Goal: Task Accomplishment & Management: Manage account settings

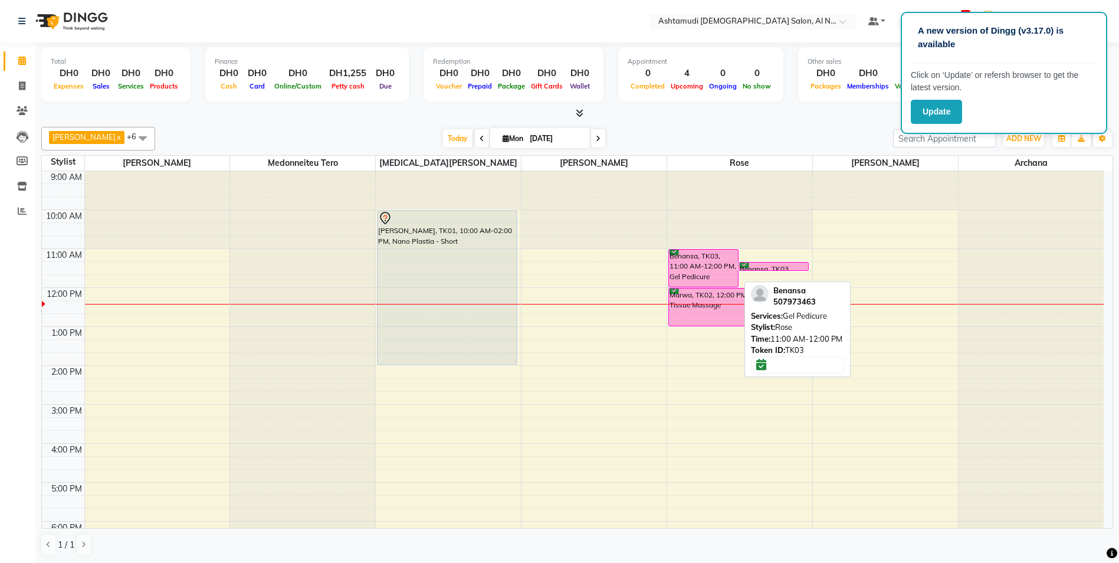
click at [691, 274] on div "Benansa, TK03, 11:00 AM-12:00 PM, Gel Pedicure" at bounding box center [703, 268] width 69 height 37
click at [712, 271] on div "Benansa, TK03, 11:00 AM-12:00 PM, Gel Pedicure" at bounding box center [703, 268] width 69 height 37
select select "6"
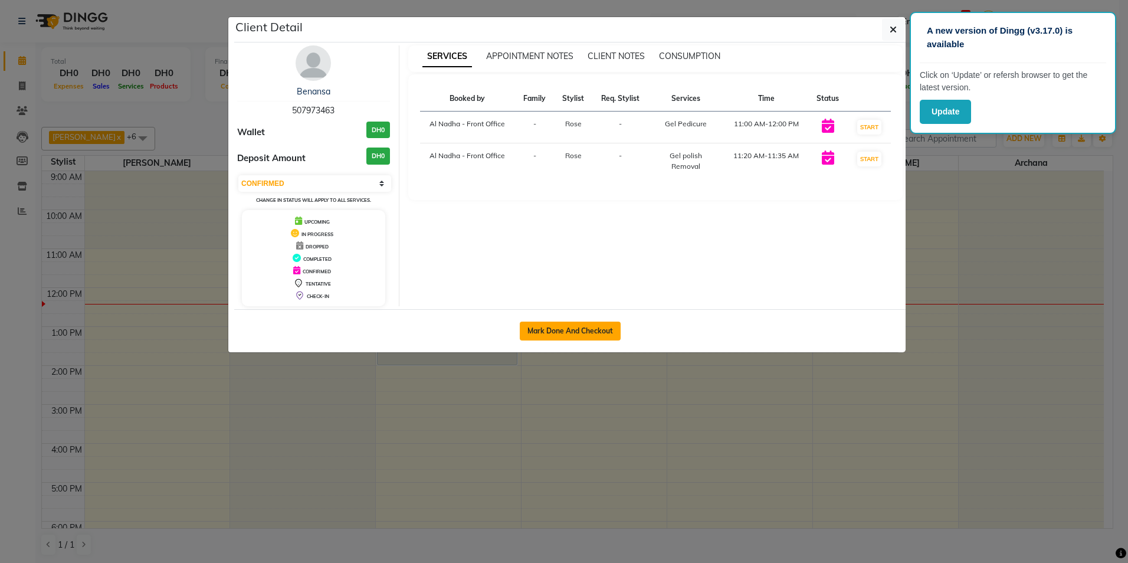
click at [562, 333] on button "Mark Done And Checkout" at bounding box center [570, 331] width 101 height 19
select select "service"
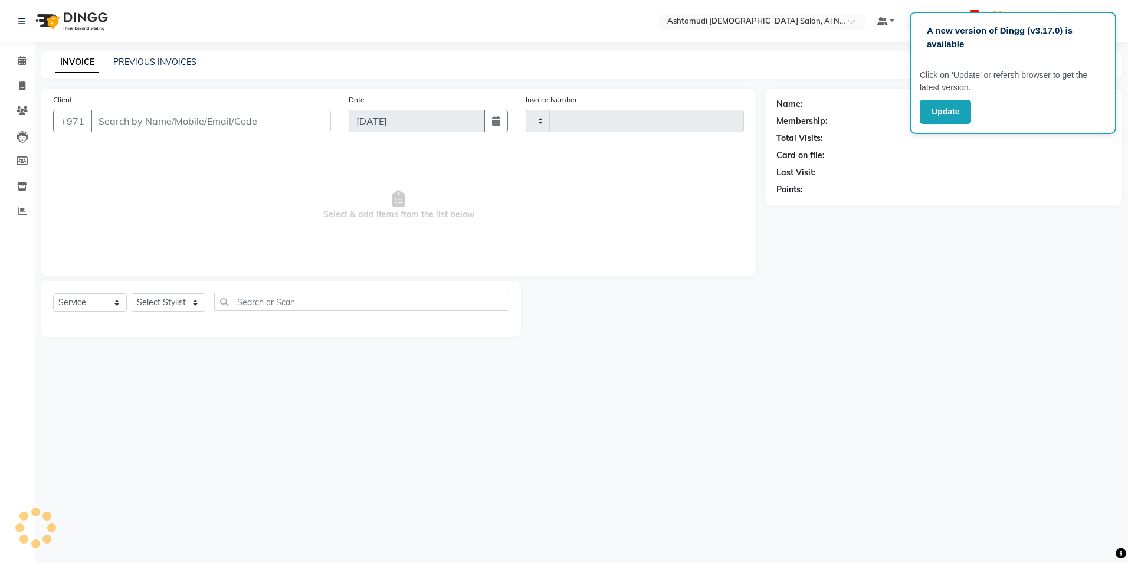
type input "2208"
select select "7088"
type input "507973463"
select select "68348"
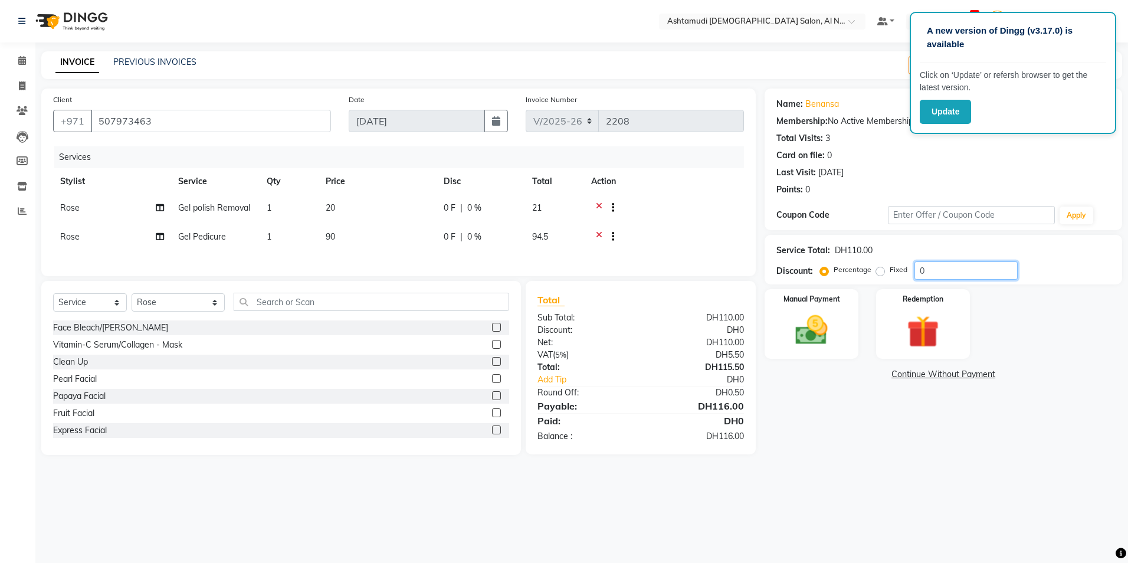
click at [930, 273] on input "0" at bounding box center [965, 270] width 103 height 18
type input "25"
click at [602, 235] on div at bounding box center [608, 238] width 12 height 15
click at [596, 235] on icon at bounding box center [599, 238] width 6 height 15
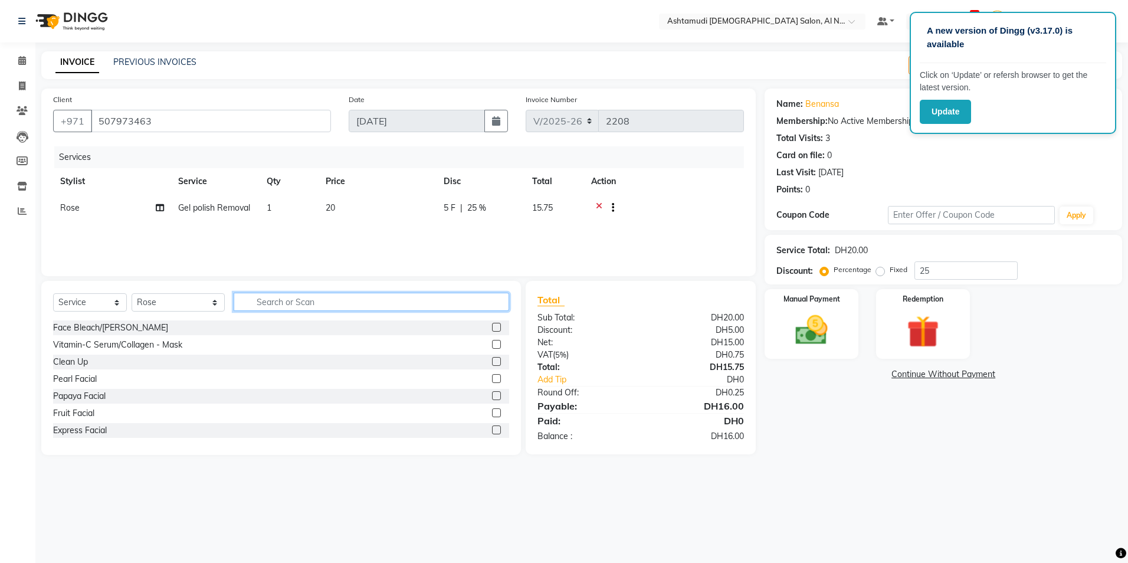
click at [317, 305] on input "text" at bounding box center [371, 302] width 275 height 18
type input "pedi"
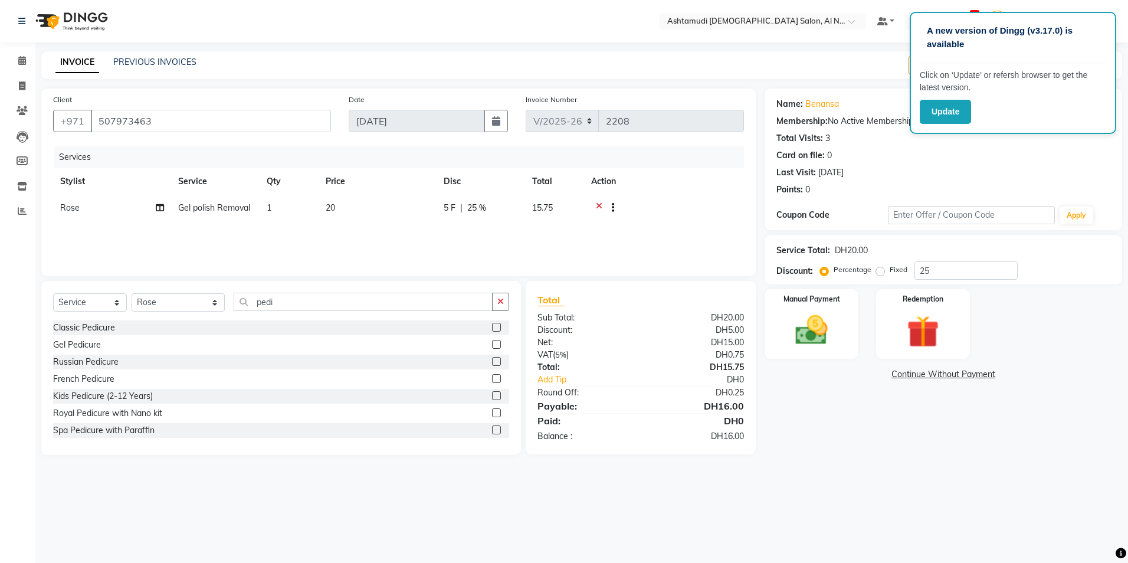
click at [492, 324] on label at bounding box center [496, 327] width 9 height 9
click at [492, 324] on input "checkbox" at bounding box center [496, 328] width 8 height 8
checkbox input "false"
click at [809, 327] on img at bounding box center [811, 330] width 55 height 39
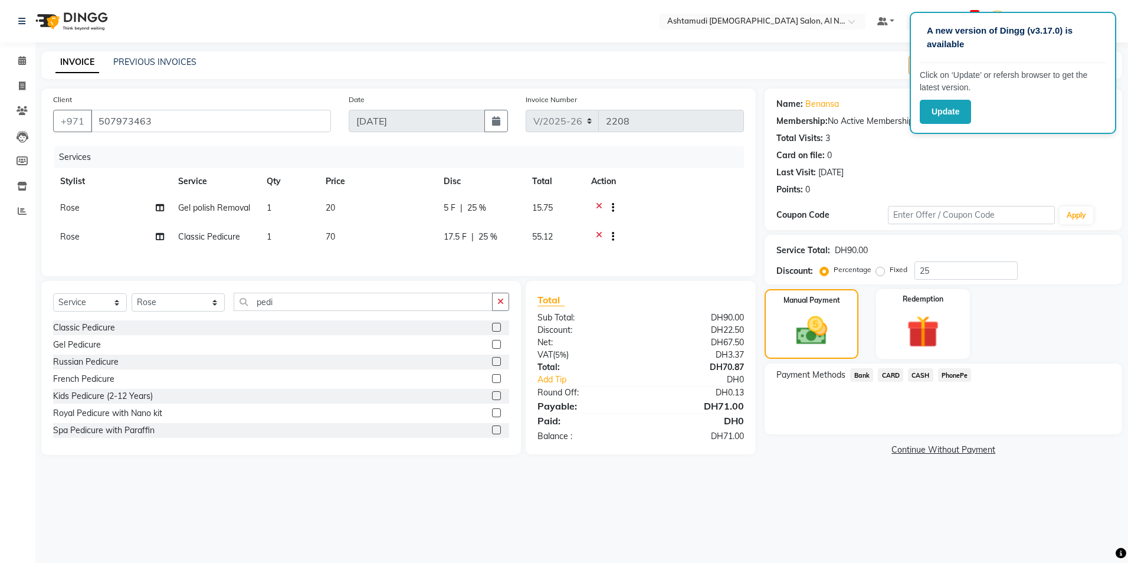
click at [917, 375] on span "CASH" at bounding box center [920, 375] width 25 height 14
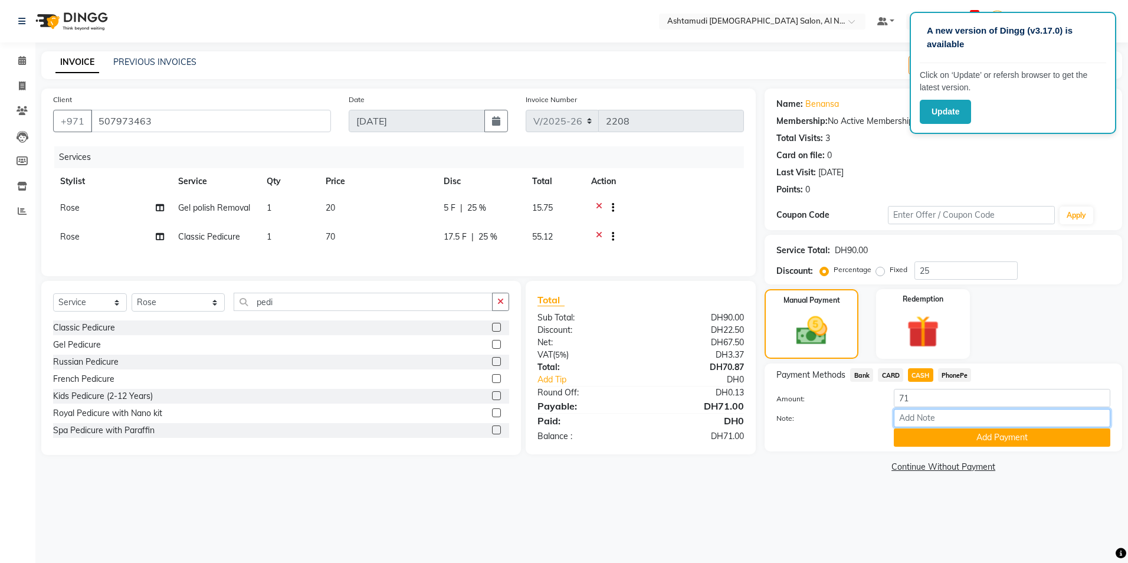
click at [920, 419] on input "Note:" at bounding box center [1002, 418] width 217 height 18
type input "ROSE"
click at [960, 441] on button "Add Payment" at bounding box center [1002, 437] width 217 height 18
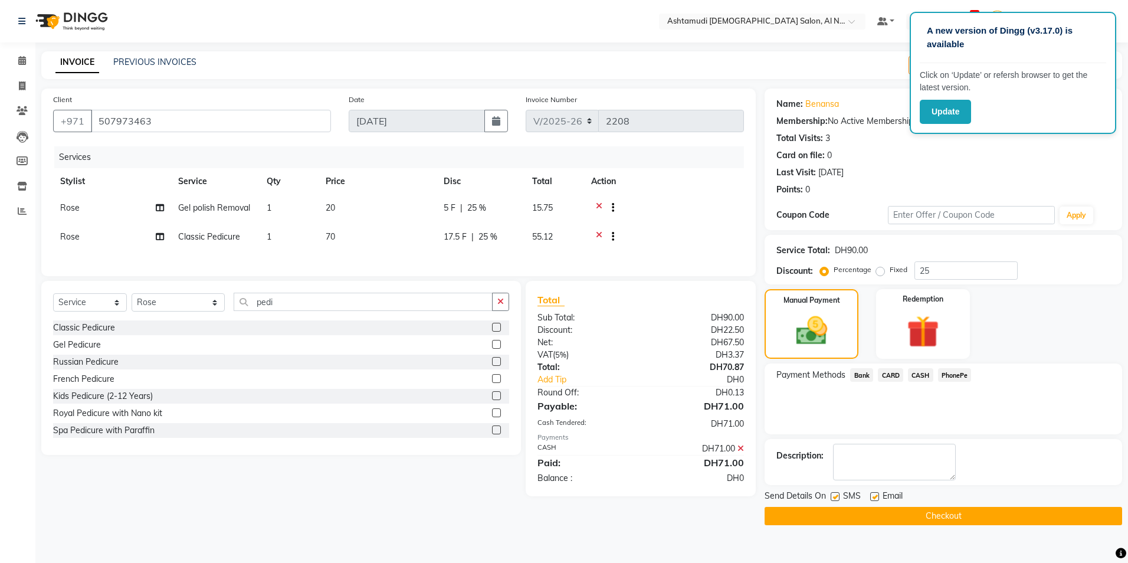
click at [911, 519] on button "Checkout" at bounding box center [944, 516] width 358 height 18
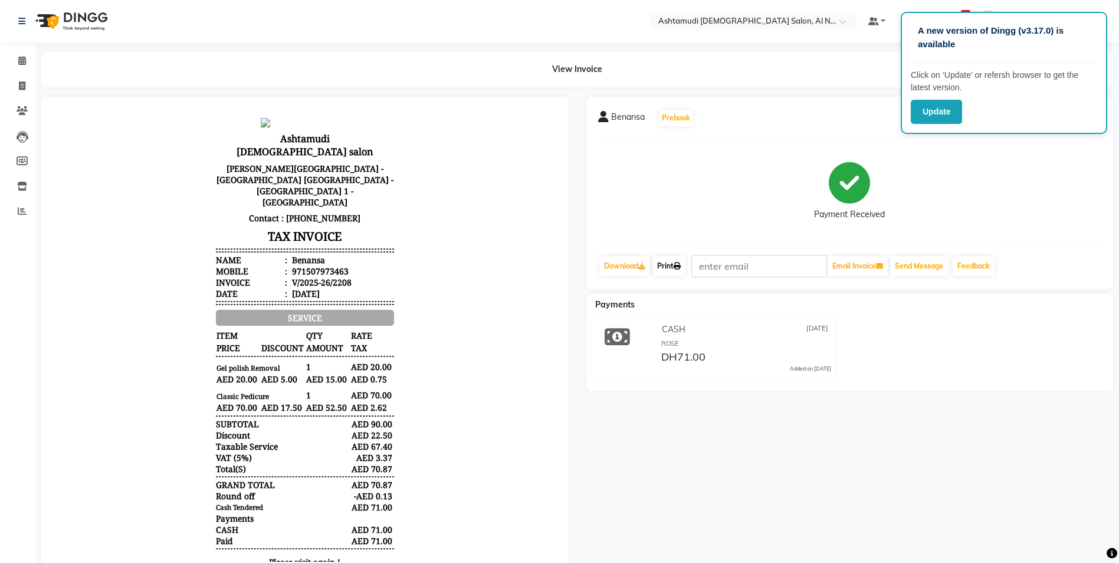
click at [673, 261] on link "Print" at bounding box center [668, 266] width 33 height 20
click at [18, 60] on icon at bounding box center [22, 60] width 8 height 9
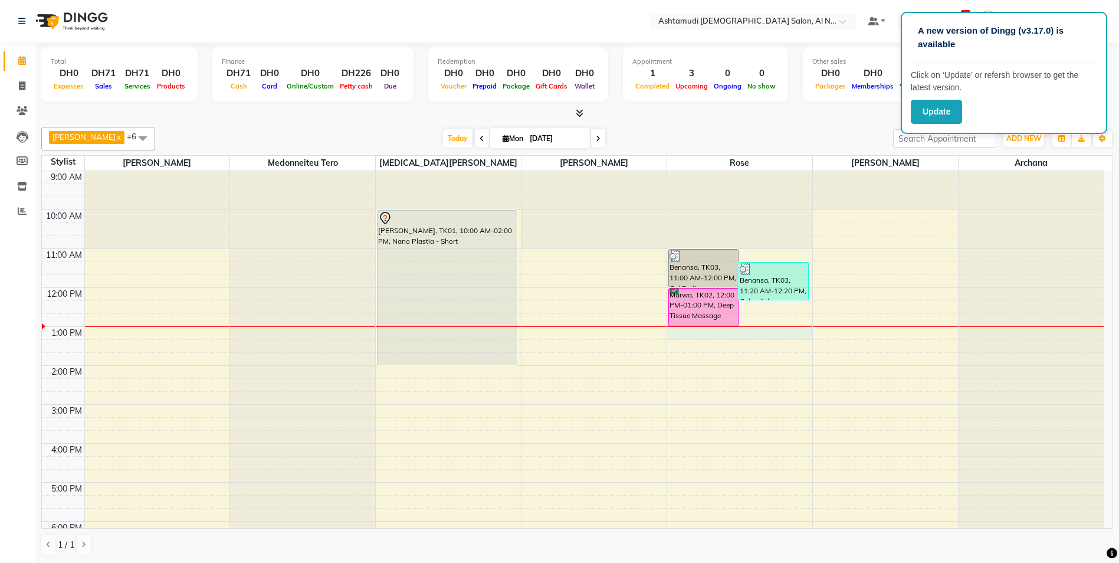
click at [717, 330] on div "9:00 AM 10:00 AM 11:00 AM 12:00 PM 1:00 PM 2:00 PM 3:00 PM 4:00 PM 5:00 PM 6:00…" at bounding box center [573, 443] width 1062 height 545
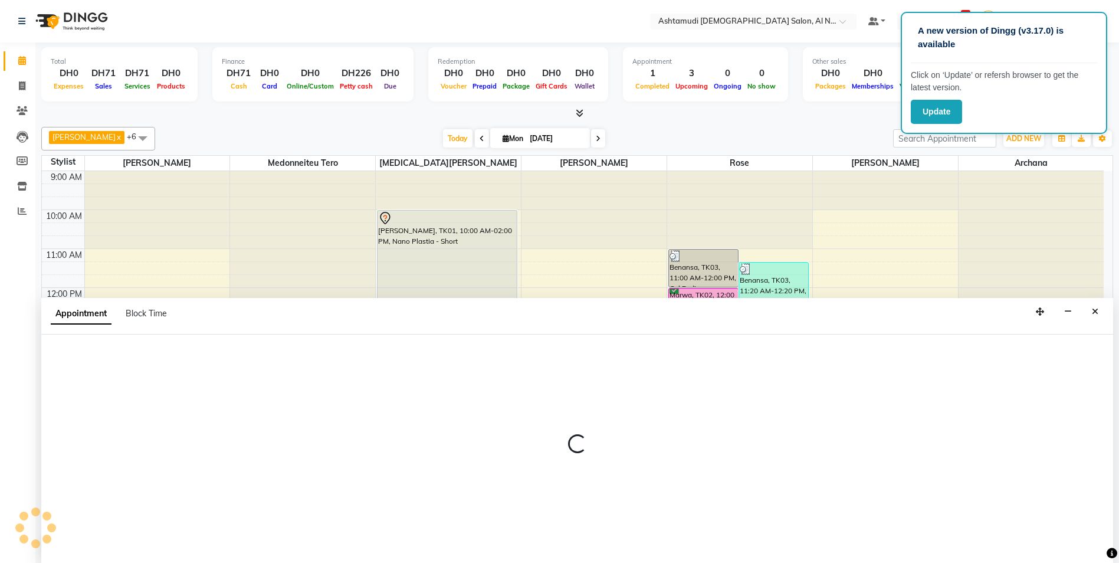
scroll to position [1, 0]
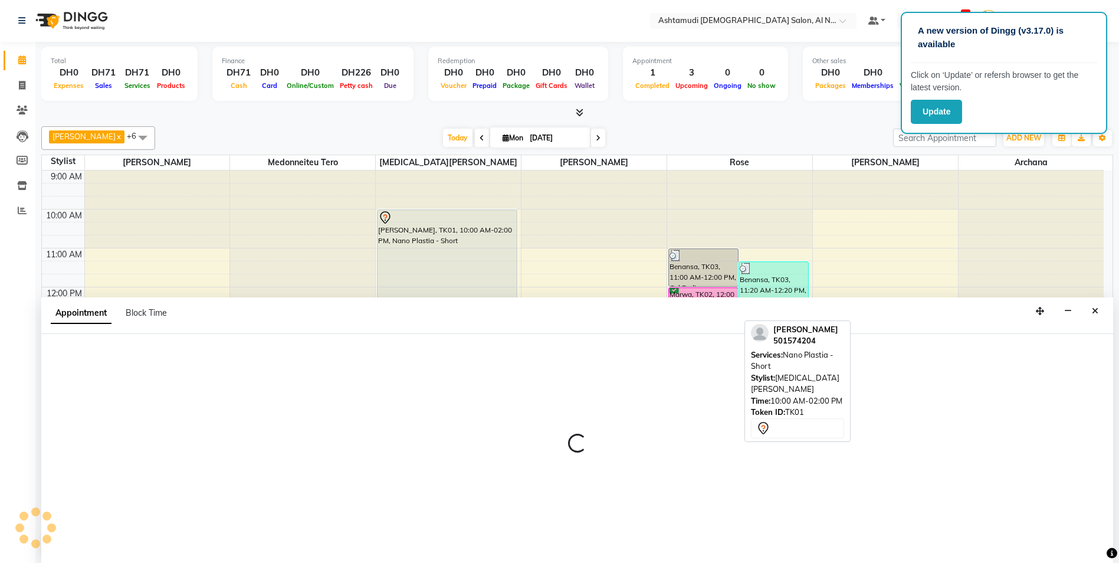
select select "68348"
select select "tentative"
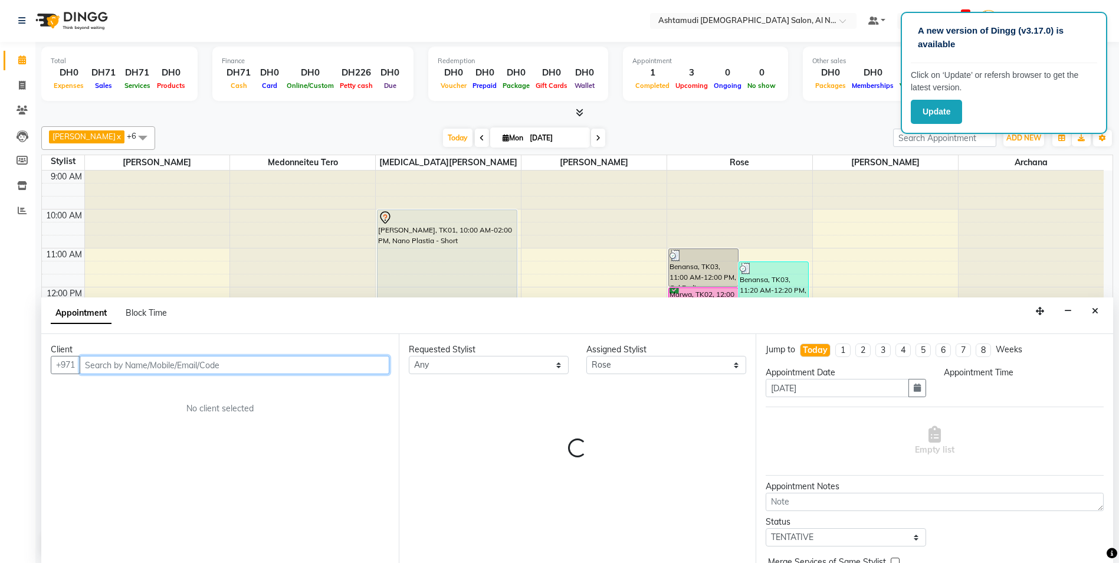
select select "780"
click at [237, 367] on input "text" at bounding box center [235, 365] width 310 height 18
type input "0"
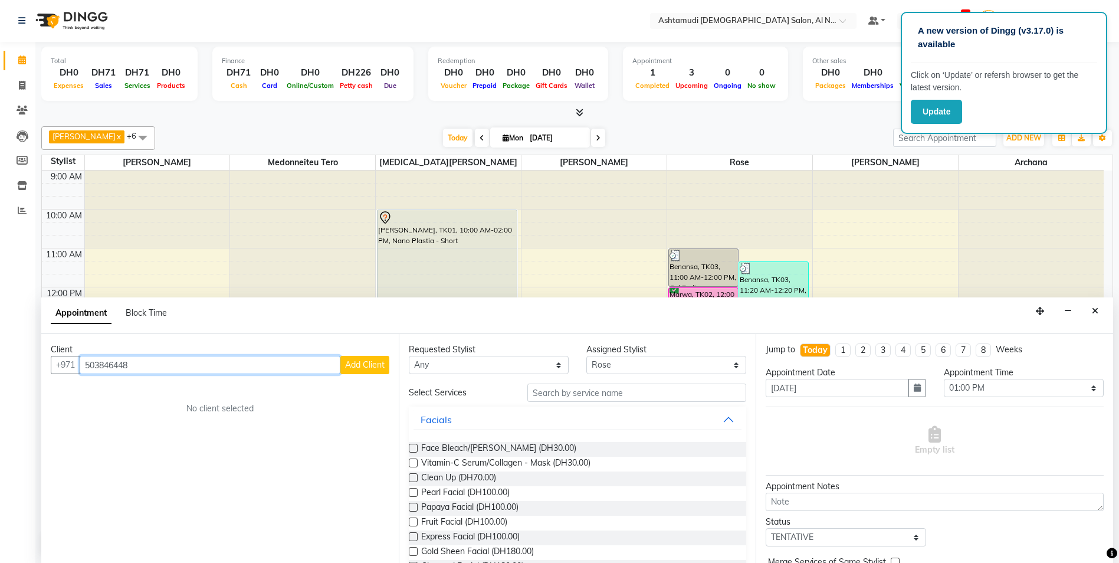
type input "503846448"
click at [380, 365] on span "Add Client" at bounding box center [365, 364] width 40 height 11
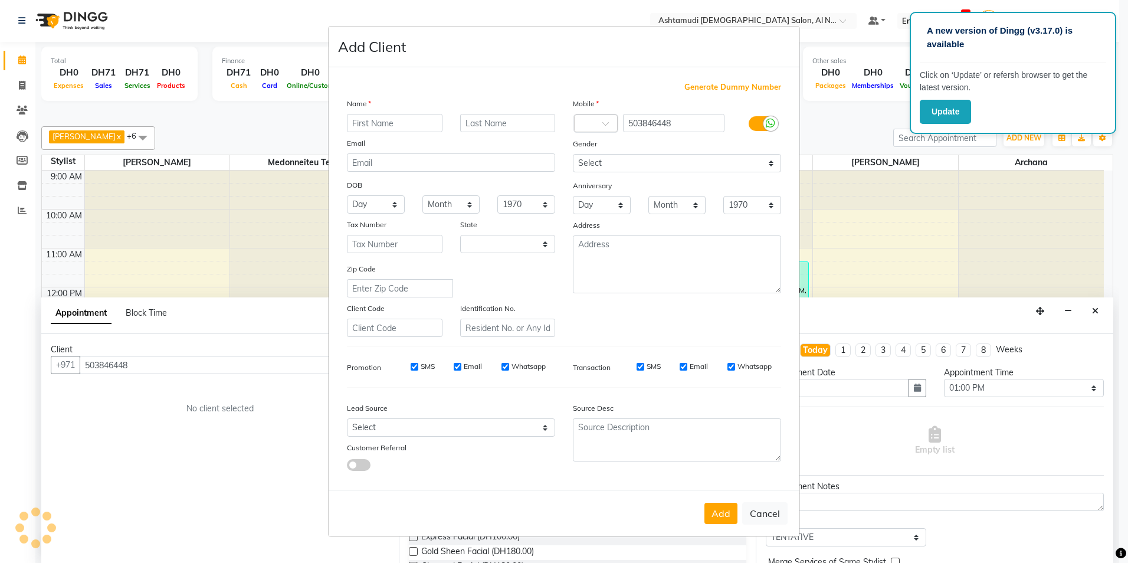
click at [393, 125] on input "text" at bounding box center [395, 123] width 96 height 18
select select "3798"
type input "preda"
click at [773, 163] on select "Select [DEMOGRAPHIC_DATA] [DEMOGRAPHIC_DATA] Other Prefer Not To Say" at bounding box center [677, 163] width 208 height 18
select select "[DEMOGRAPHIC_DATA]"
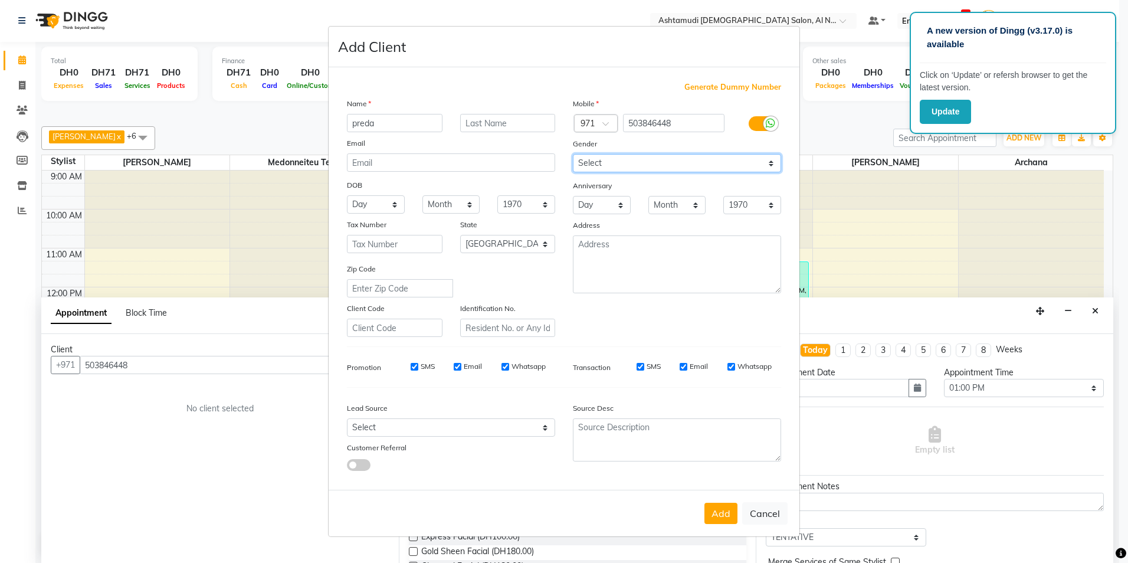
click at [573, 154] on select "Select [DEMOGRAPHIC_DATA] [DEMOGRAPHIC_DATA] Other Prefer Not To Say" at bounding box center [677, 163] width 208 height 18
click at [543, 428] on select "Select Walk-in Referral Internet Friend Word of Mouth Advertisement Facebook Ju…" at bounding box center [451, 427] width 208 height 18
select select "49104"
click at [347, 418] on select "Select Walk-in Referral Internet Friend Word of Mouth Advertisement Facebook Ju…" at bounding box center [451, 427] width 208 height 18
click at [730, 519] on button "Add" at bounding box center [720, 513] width 33 height 21
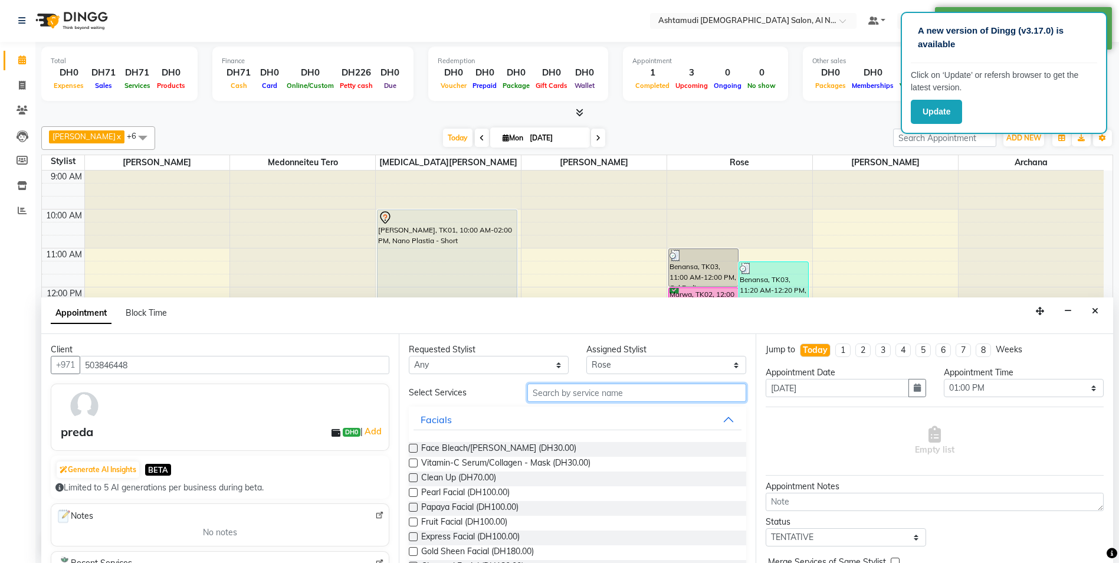
click at [585, 389] on input "text" at bounding box center [636, 392] width 219 height 18
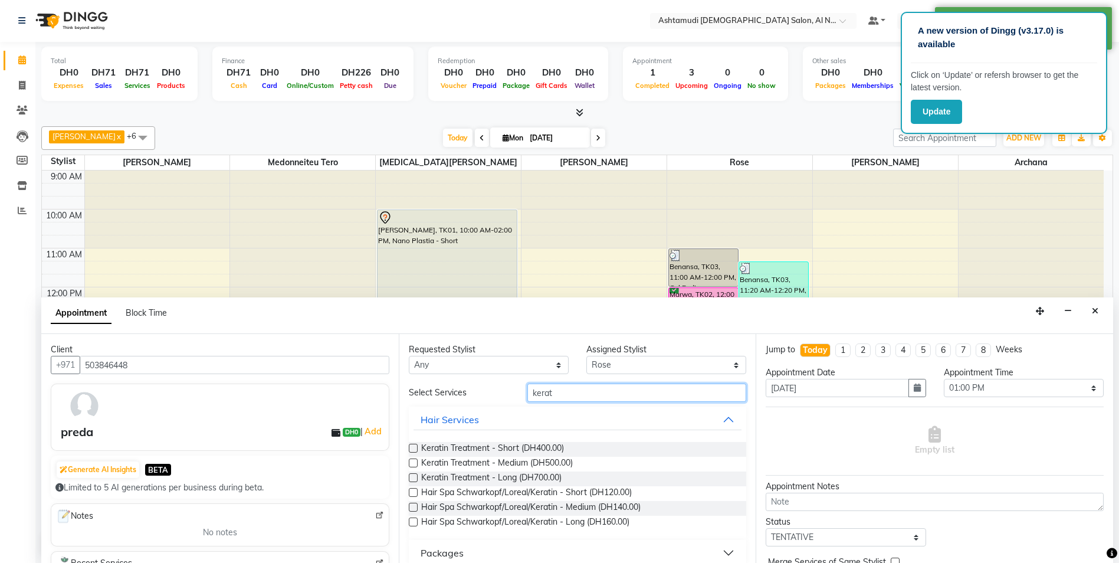
type input "kerat"
click at [414, 449] on label at bounding box center [413, 448] width 9 height 9
click at [414, 449] on input "checkbox" at bounding box center [413, 449] width 8 height 8
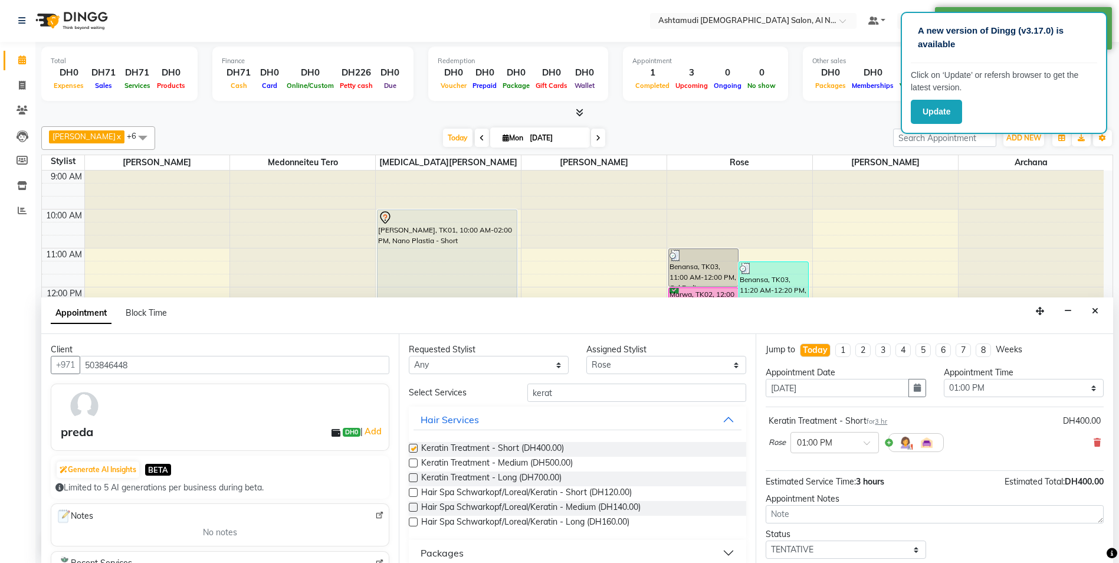
checkbox input "false"
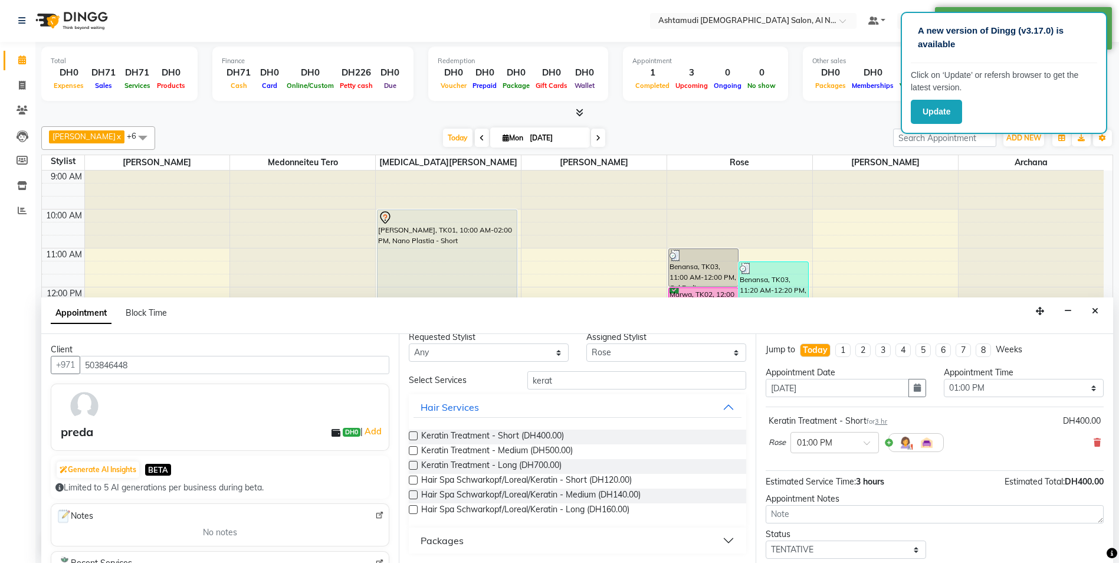
scroll to position [70, 0]
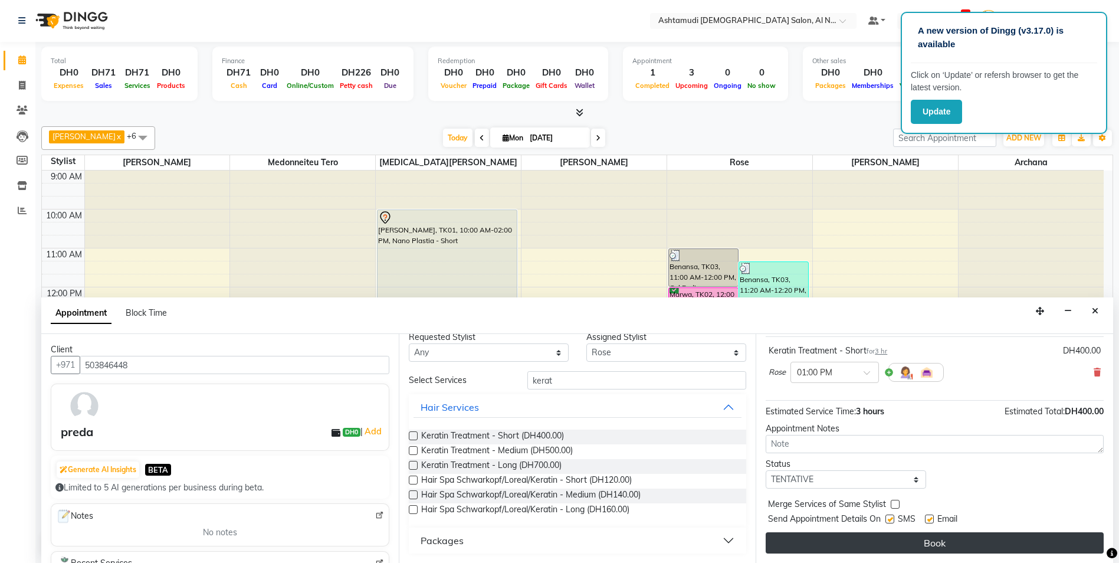
click at [920, 546] on button "Book" at bounding box center [935, 542] width 338 height 21
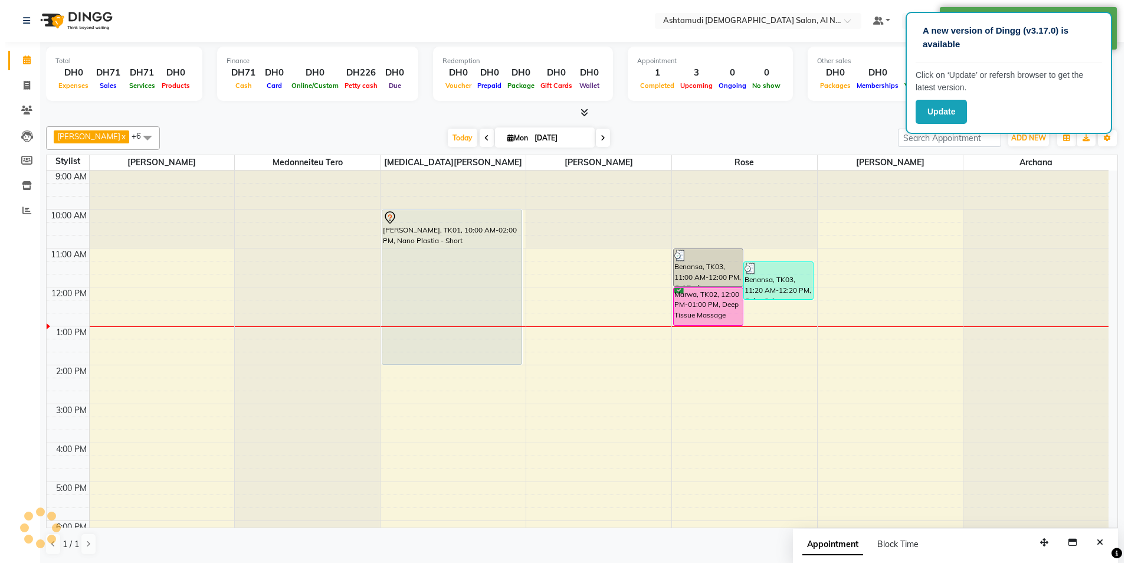
scroll to position [0, 0]
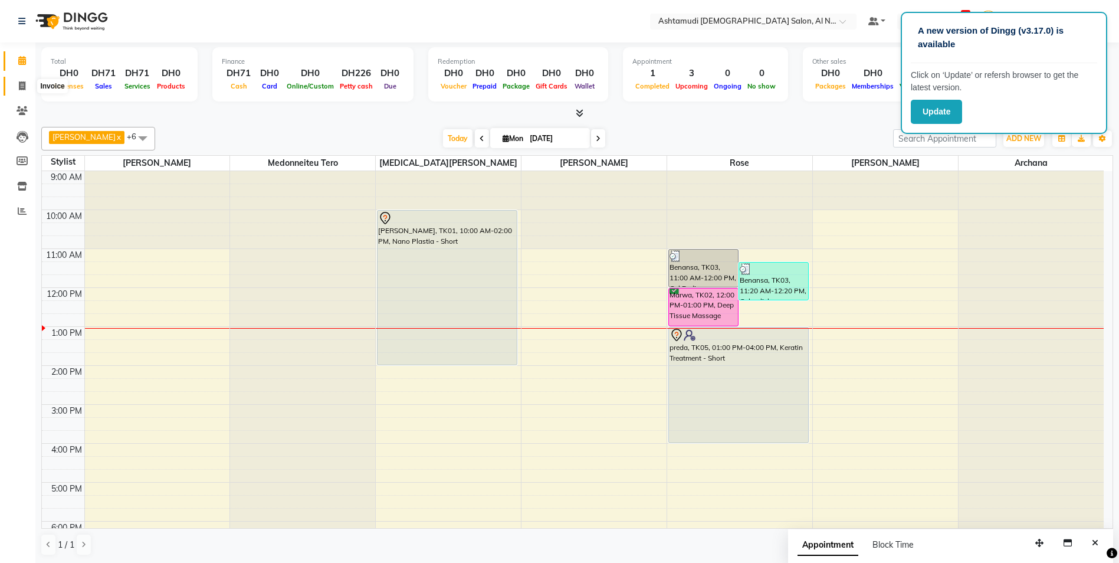
click at [22, 81] on icon at bounding box center [22, 85] width 6 height 9
select select "service"
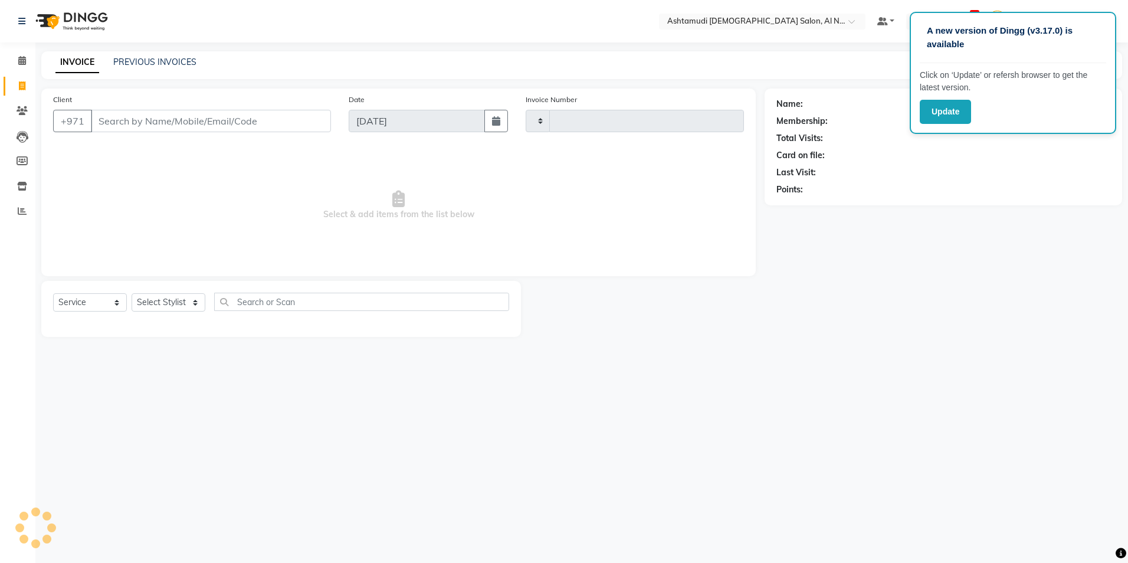
type input "2209"
select select "7088"
click at [160, 111] on input "Client" at bounding box center [211, 121] width 240 height 22
click at [166, 120] on input "Client" at bounding box center [211, 121] width 240 height 22
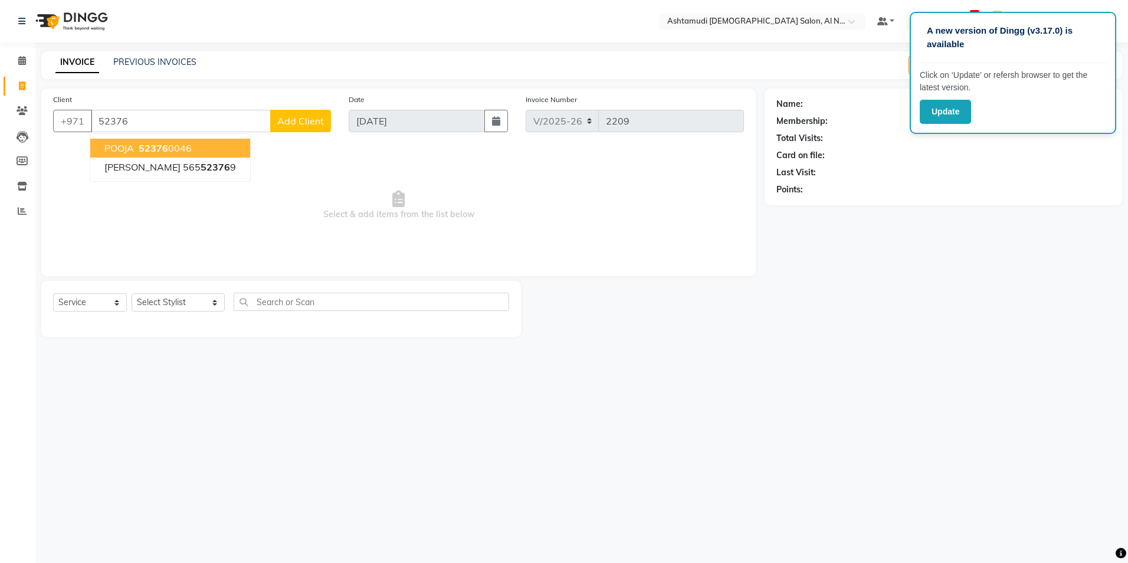
click at [160, 149] on span "52376" at bounding box center [153, 148] width 29 height 12
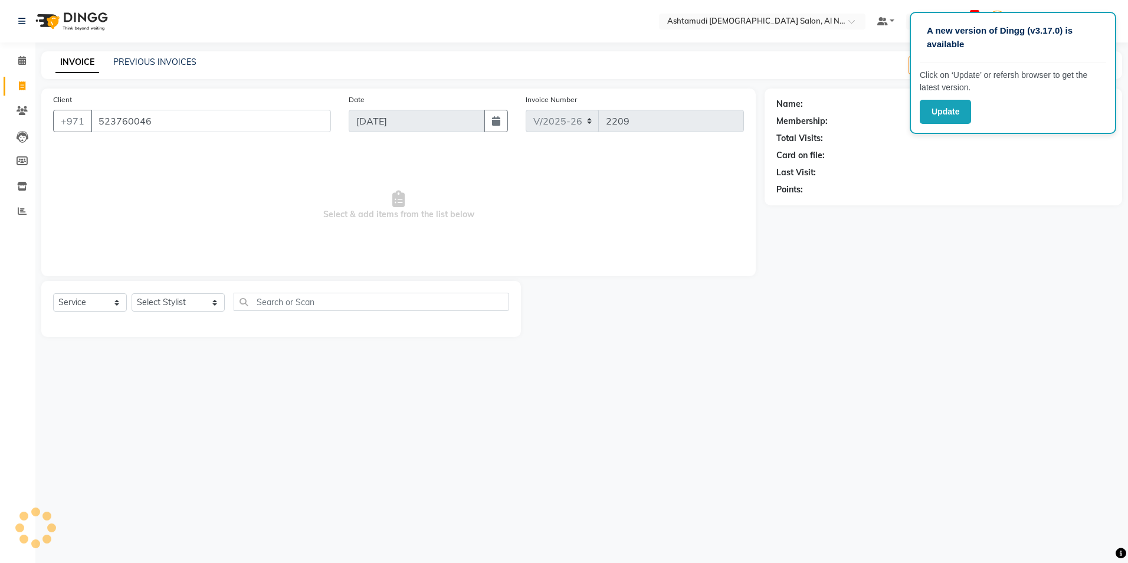
type input "523760046"
click at [193, 304] on select "Select Stylist Al Nadha - Front Office Archana Medonneiteu Tero [PERSON_NAME] […" at bounding box center [178, 302] width 93 height 18
select select "71437"
click at [132, 293] on select "Select Stylist Al Nadha - Front Office Archana Medonneiteu Tero [PERSON_NAME] […" at bounding box center [178, 302] width 93 height 18
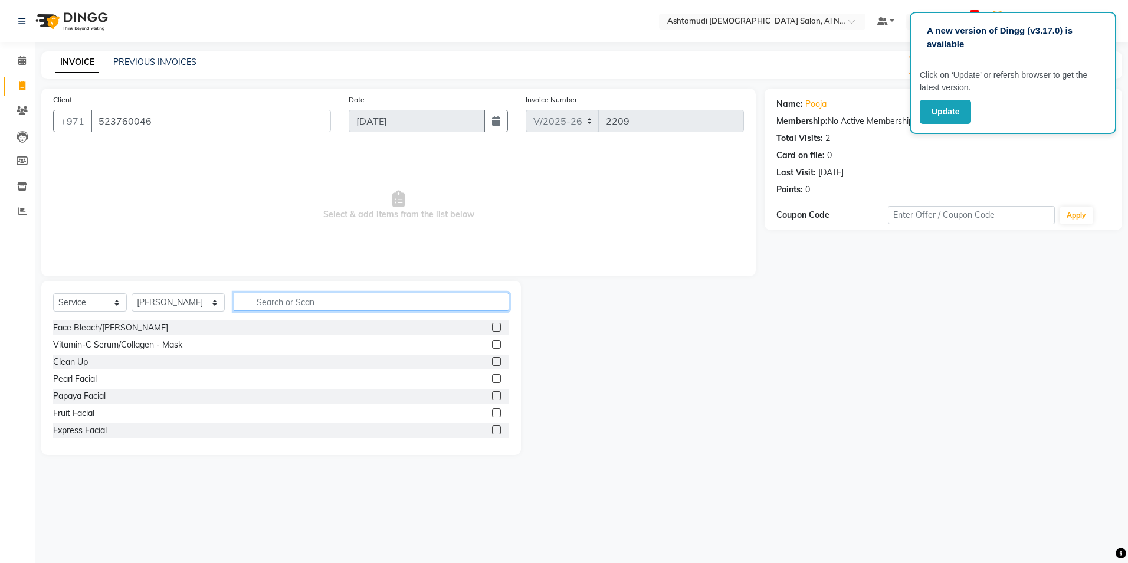
click at [270, 297] on input "text" at bounding box center [371, 302] width 275 height 18
type input "eyebrow"
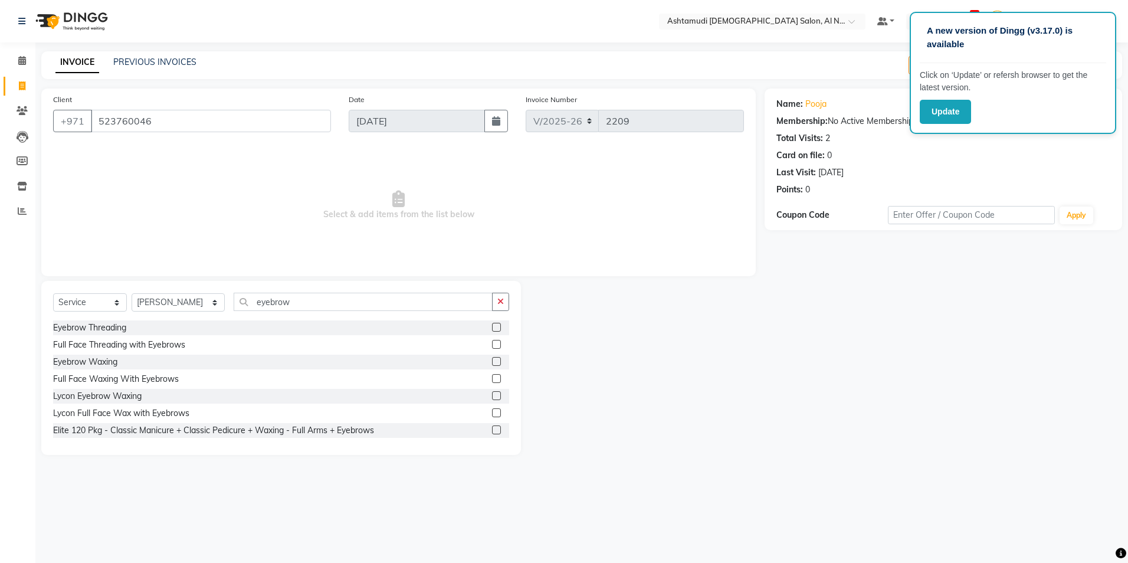
click at [492, 330] on label at bounding box center [496, 327] width 9 height 9
click at [492, 330] on input "checkbox" at bounding box center [496, 328] width 8 height 8
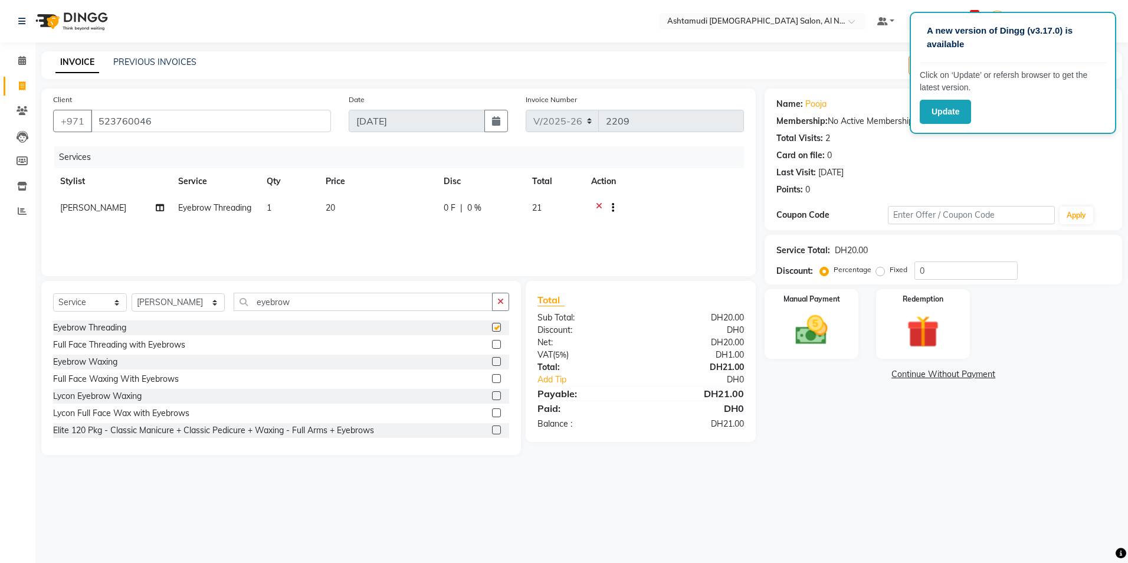
checkbox input "false"
drag, startPoint x: 794, startPoint y: 411, endPoint x: 637, endPoint y: 561, distance: 217.0
drag, startPoint x: 637, startPoint y: 561, endPoint x: 945, endPoint y: 543, distance: 308.5
click at [945, 543] on div "A new version of Dingg (v3.17.0) is available Click on ‘Update’ or refersh brow…" at bounding box center [564, 281] width 1128 height 563
click at [283, 306] on input "eyebrow" at bounding box center [363, 302] width 258 height 18
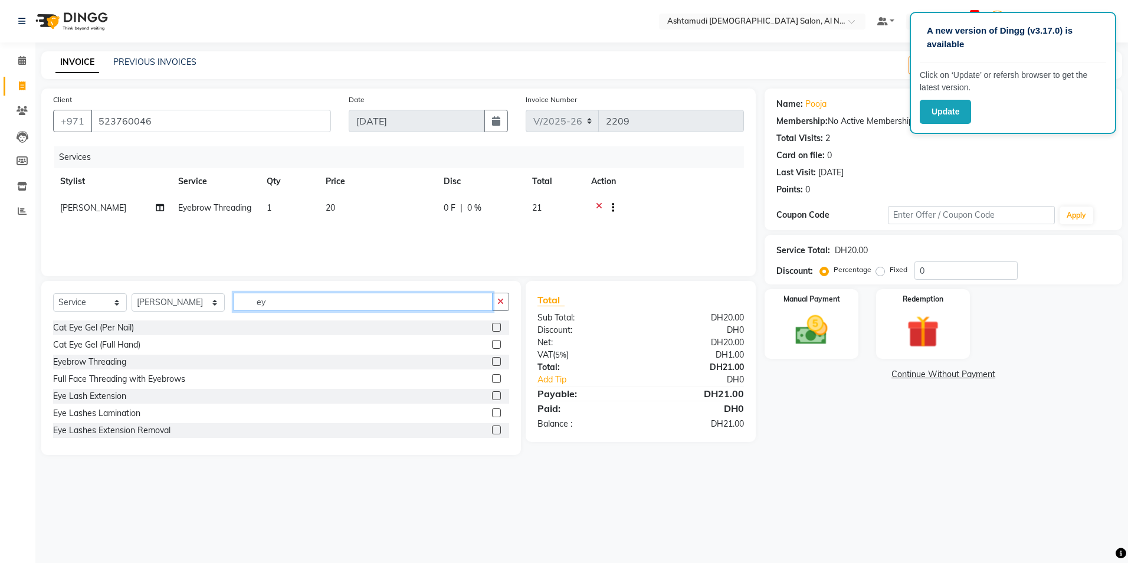
type input "e"
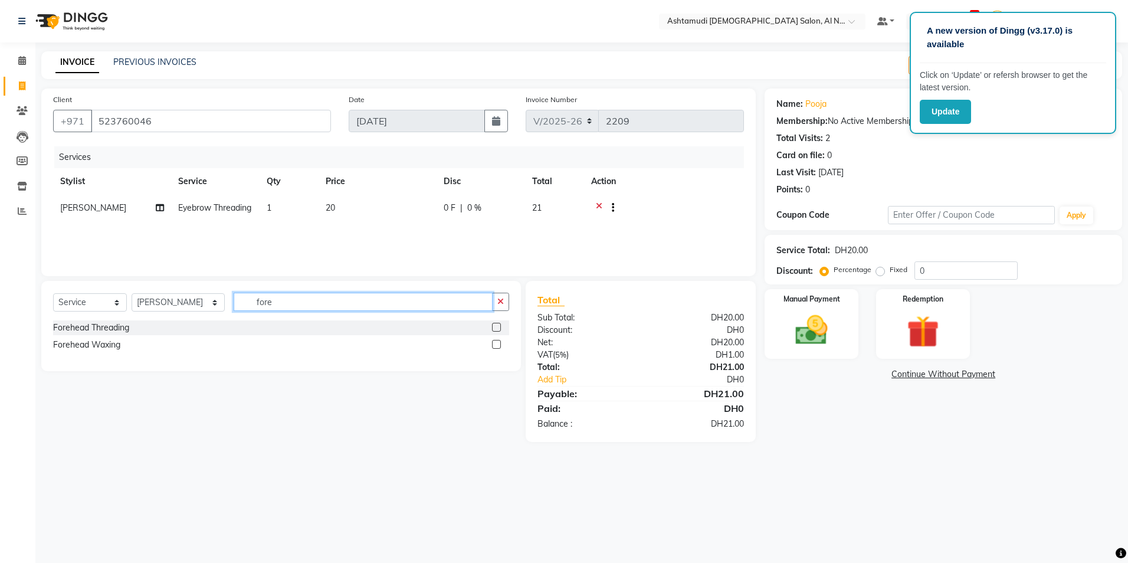
type input "fore"
click at [497, 327] on label at bounding box center [496, 327] width 9 height 9
click at [497, 327] on input "checkbox" at bounding box center [496, 328] width 8 height 8
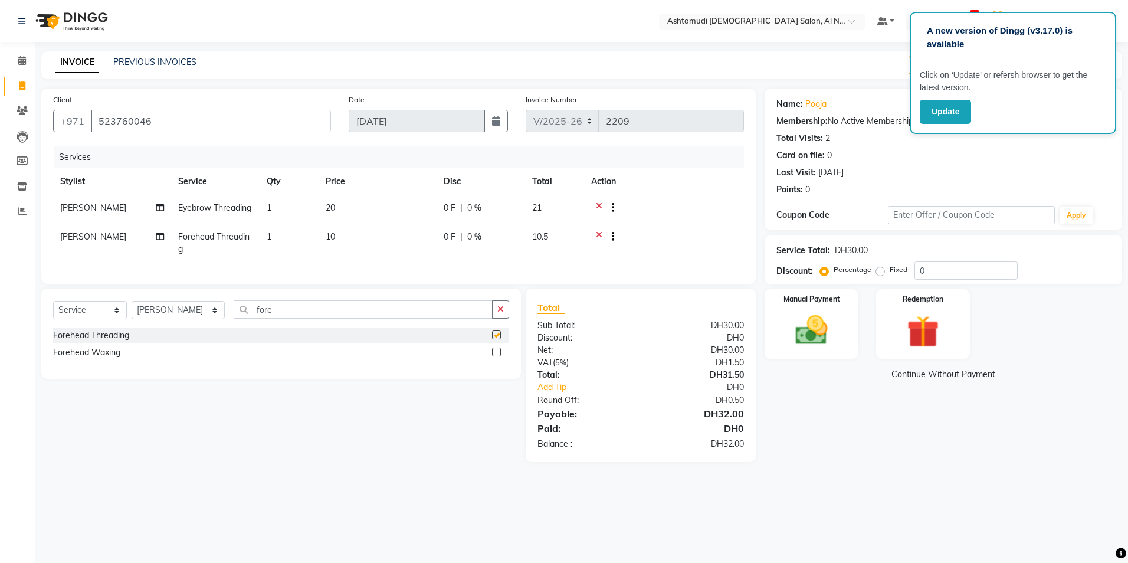
checkbox input "false"
click at [936, 271] on input "0" at bounding box center [965, 270] width 103 height 18
type input "25"
click at [801, 335] on img at bounding box center [811, 330] width 55 height 39
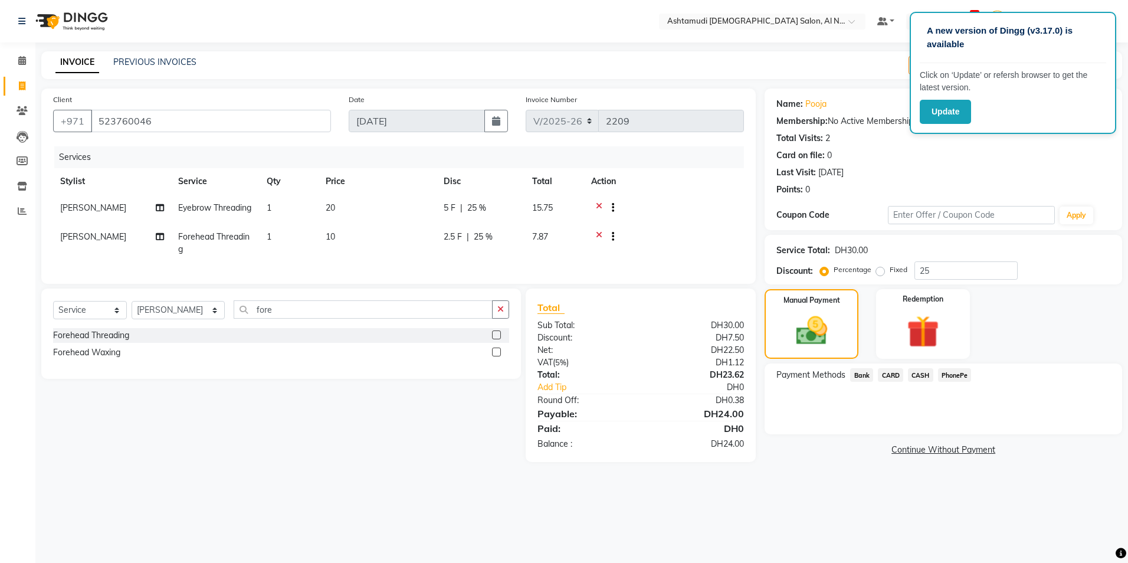
click at [892, 378] on span "CARD" at bounding box center [890, 375] width 25 height 14
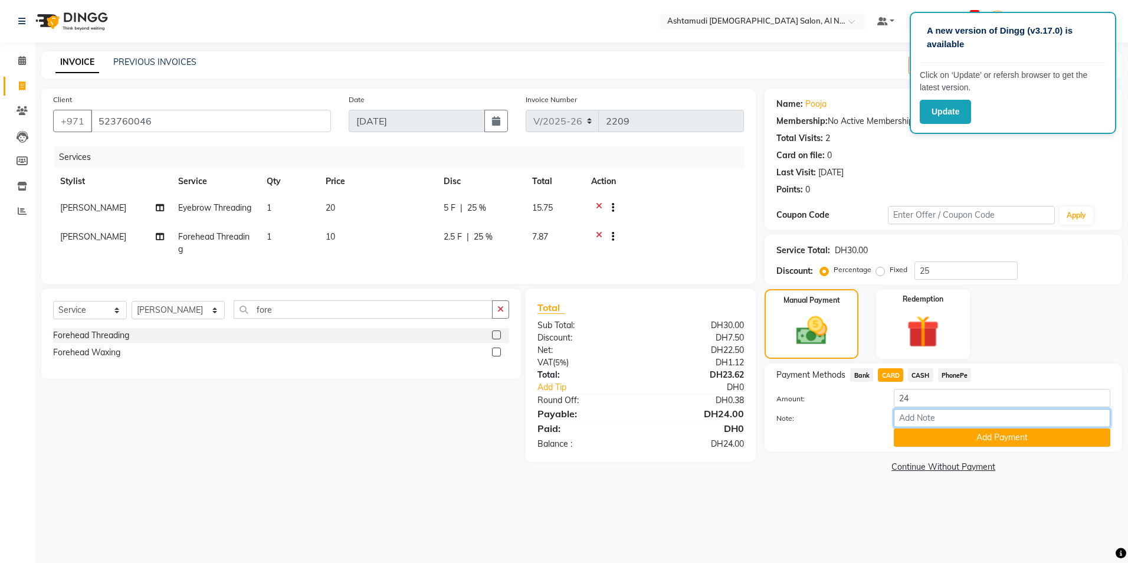
click at [914, 417] on input "Note:" at bounding box center [1002, 418] width 217 height 18
click at [927, 418] on input "Note:" at bounding box center [1002, 418] width 217 height 18
type input "ROSE"
click at [963, 436] on button "Add Payment" at bounding box center [1002, 437] width 217 height 18
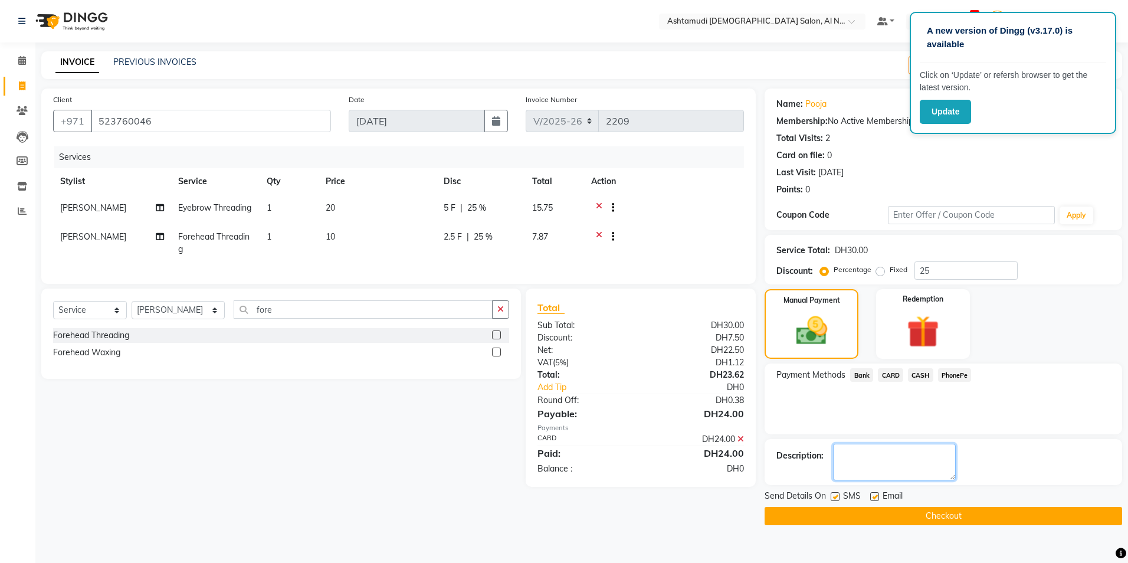
click at [927, 460] on textarea at bounding box center [894, 462] width 123 height 37
type textarea "9176"
click at [934, 524] on button "Checkout" at bounding box center [944, 516] width 358 height 18
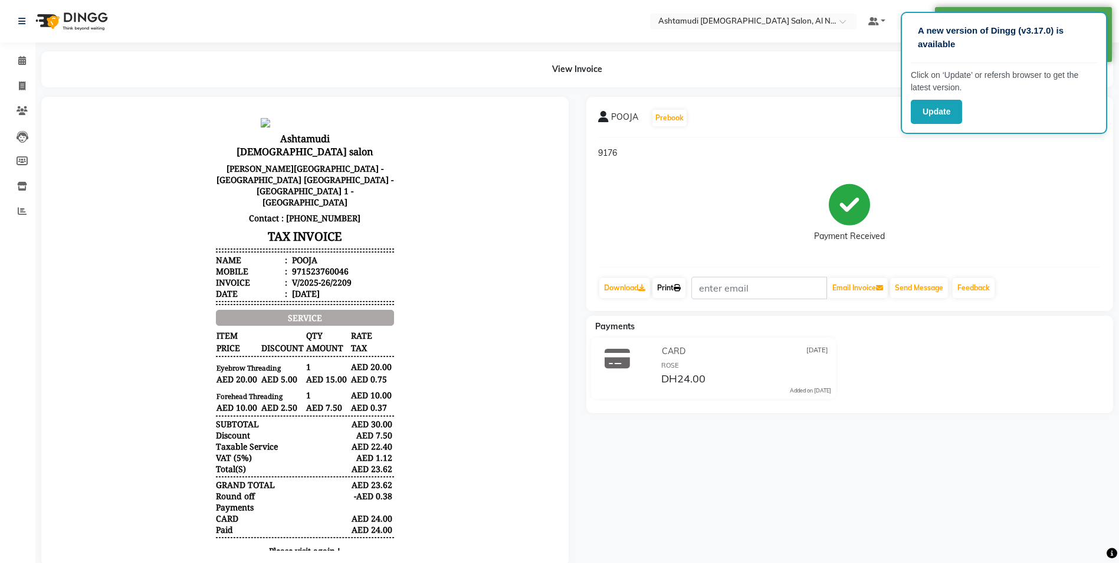
click at [670, 283] on link "Print" at bounding box center [668, 288] width 33 height 20
click at [19, 60] on icon at bounding box center [22, 60] width 8 height 9
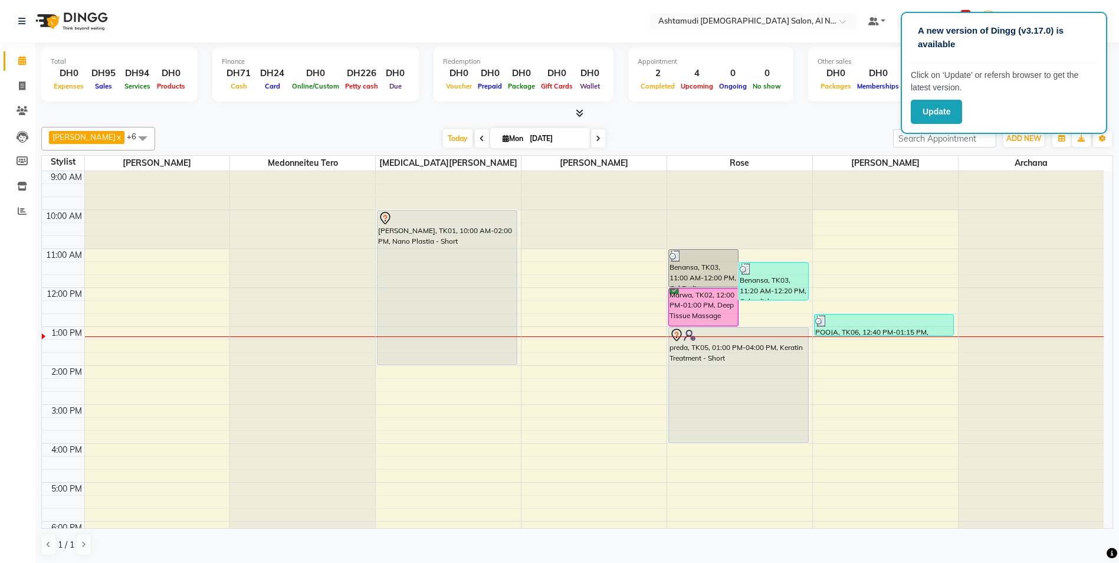
click at [596, 137] on icon at bounding box center [598, 138] width 5 height 7
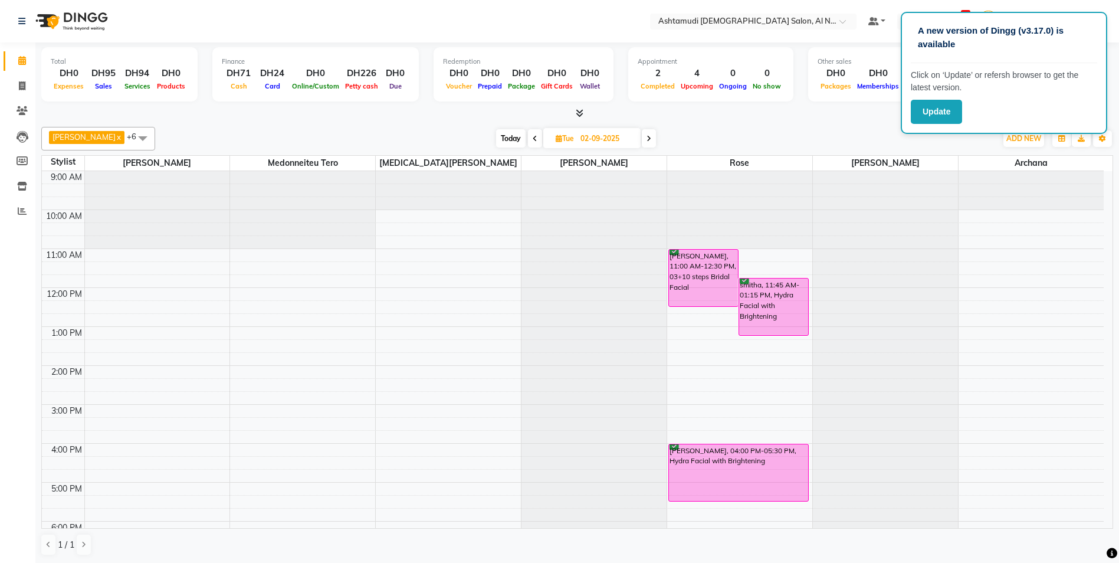
click at [513, 136] on span "Today" at bounding box center [510, 138] width 29 height 18
type input "[DATE]"
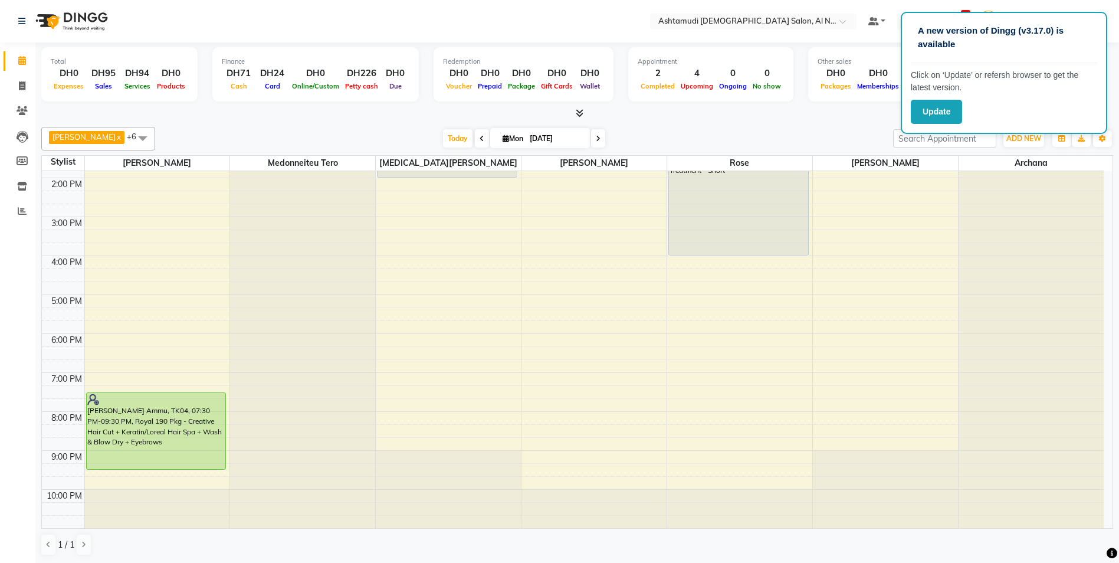
scroll to position [129, 0]
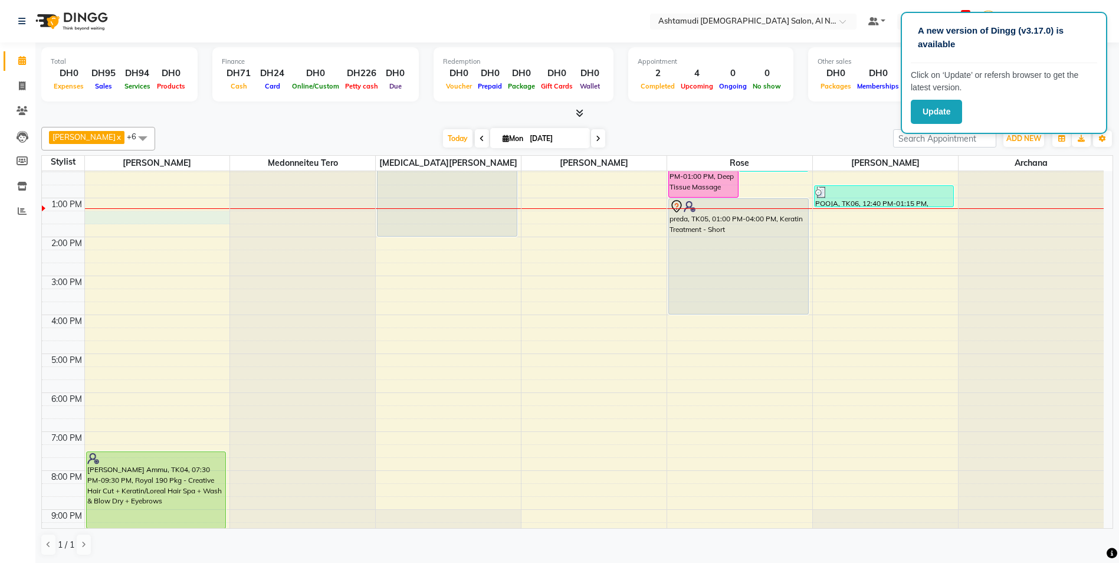
click at [127, 214] on div "9:00 AM 10:00 AM 11:00 AM 12:00 PM 1:00 PM 2:00 PM 3:00 PM 4:00 PM 5:00 PM 6:00…" at bounding box center [573, 314] width 1062 height 545
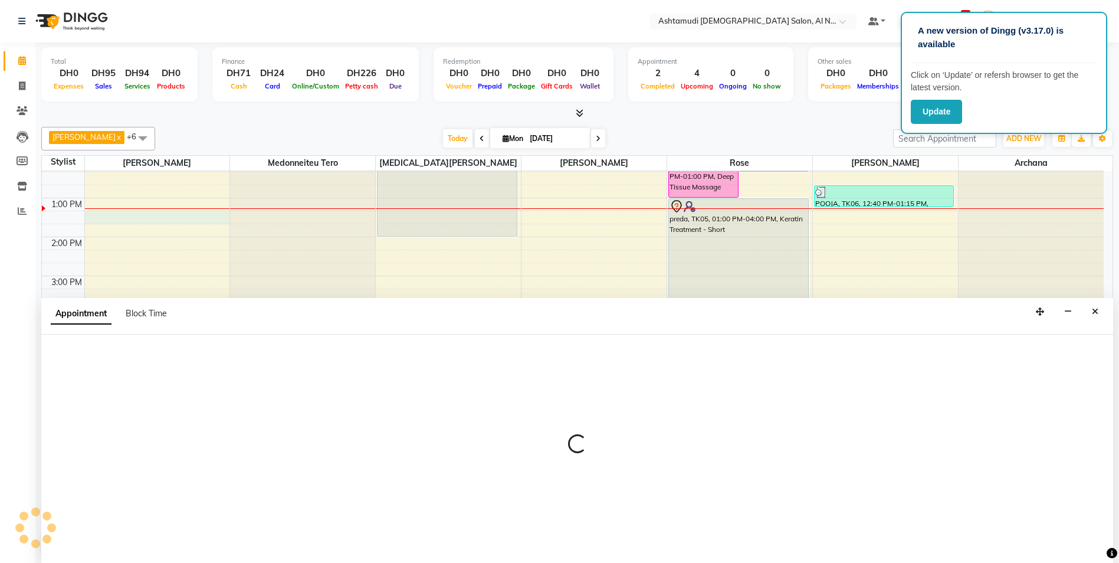
scroll to position [1, 0]
select select "59093"
select select "tentative"
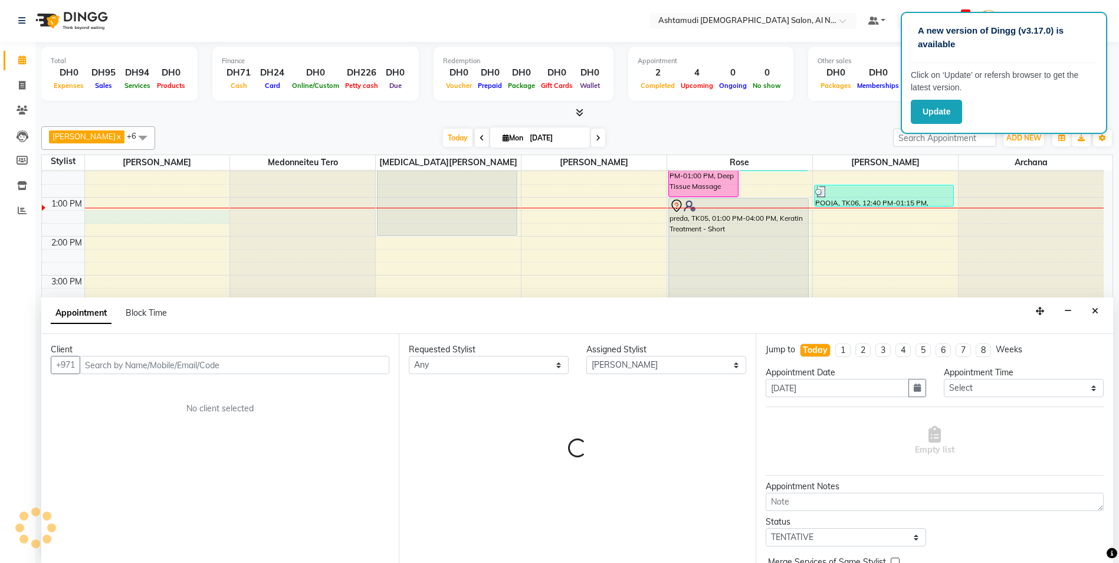
click at [175, 367] on input "text" at bounding box center [235, 365] width 310 height 18
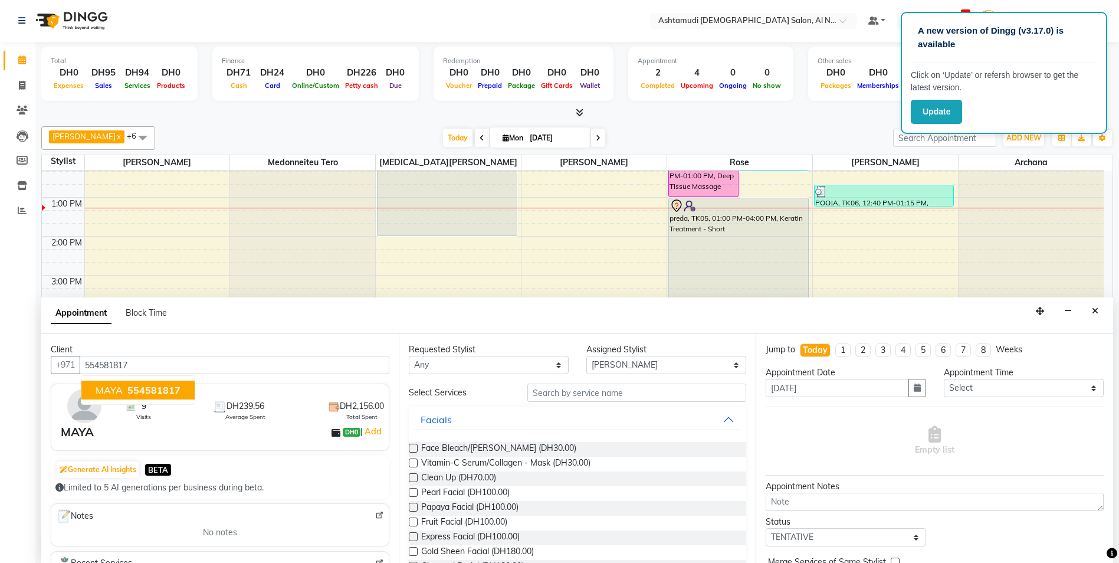
click at [112, 386] on span "MAYA" at bounding box center [109, 390] width 27 height 12
type input "554581817"
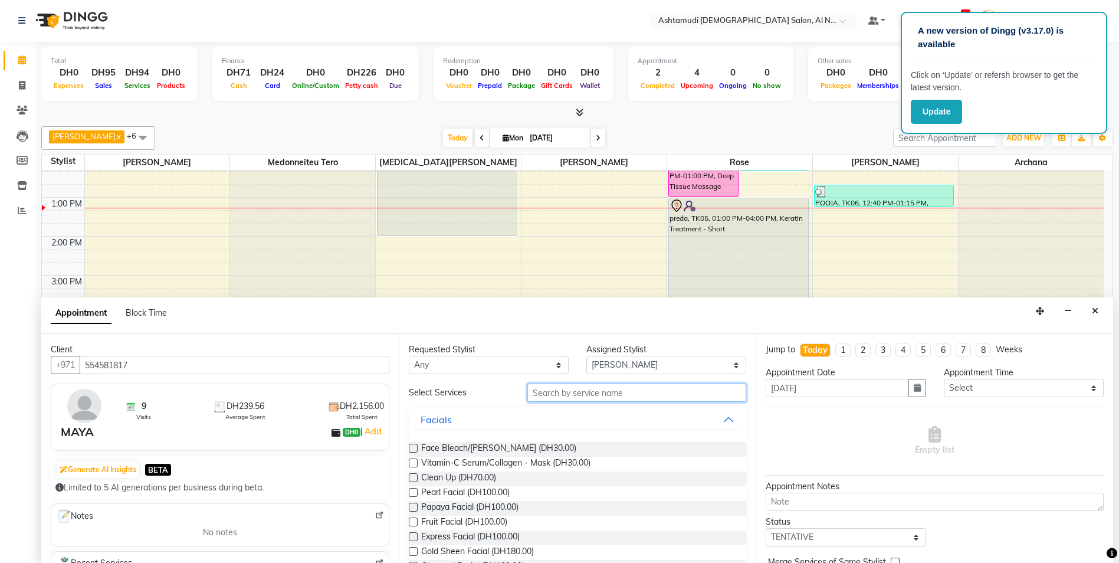
click at [568, 391] on input "text" at bounding box center [636, 392] width 219 height 18
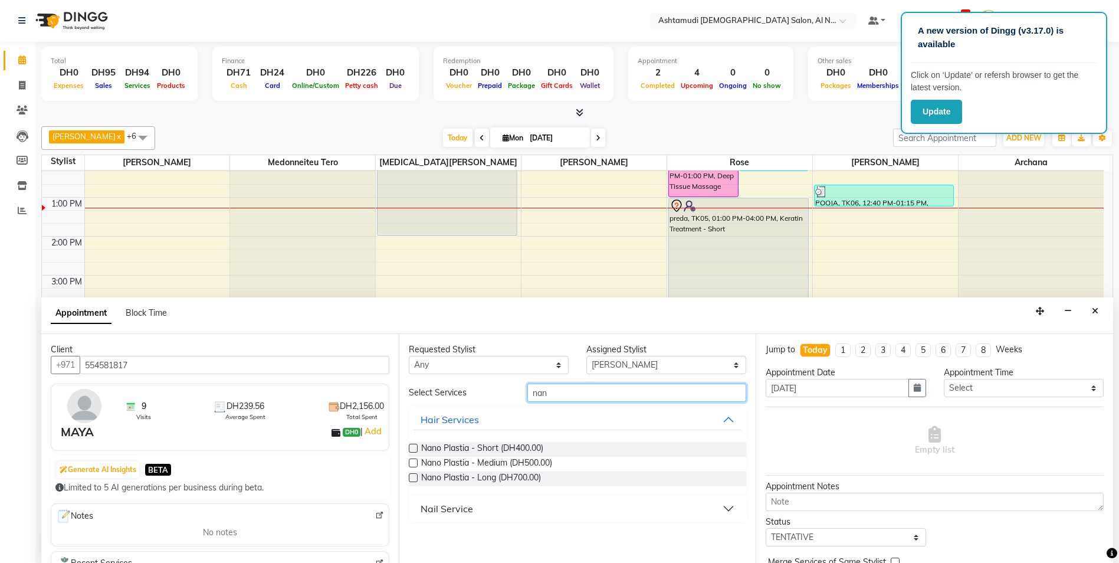
type input "nan"
click at [414, 448] on label at bounding box center [413, 448] width 9 height 9
click at [414, 448] on input "checkbox" at bounding box center [413, 449] width 8 height 8
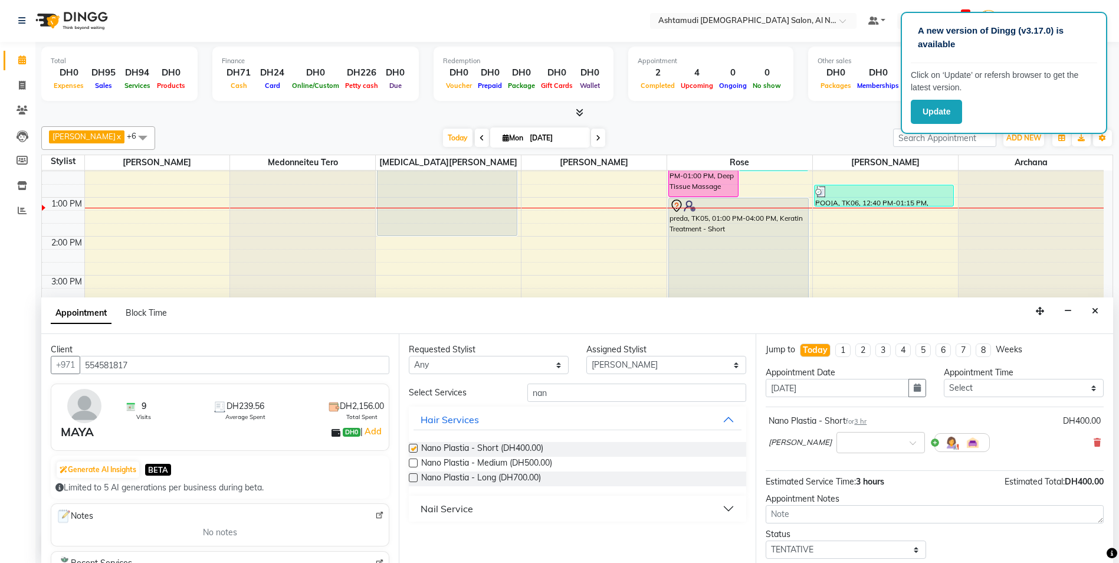
checkbox input "false"
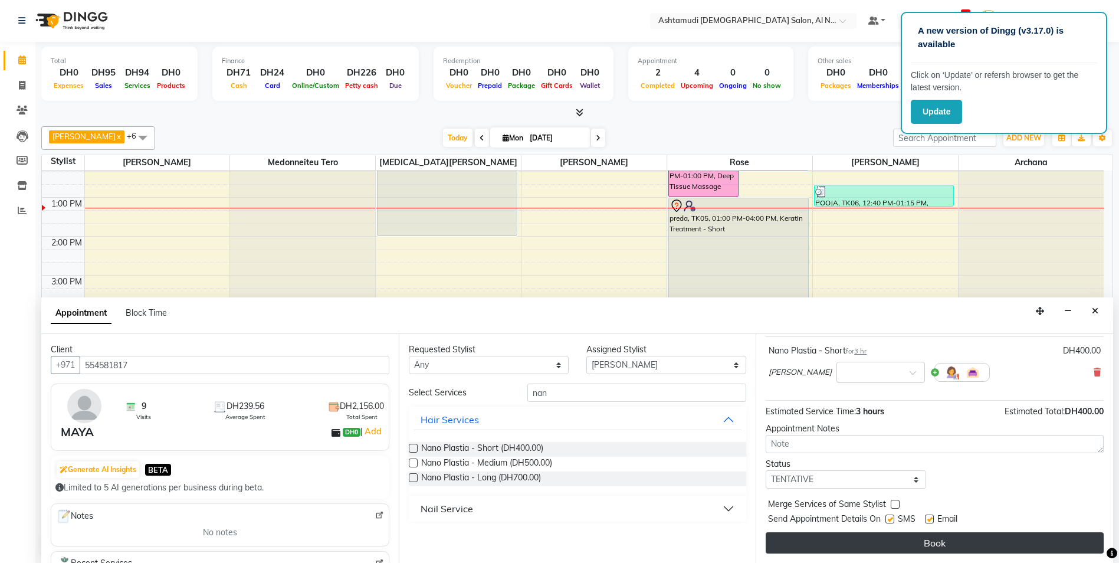
click at [870, 539] on button "Book" at bounding box center [935, 542] width 338 height 21
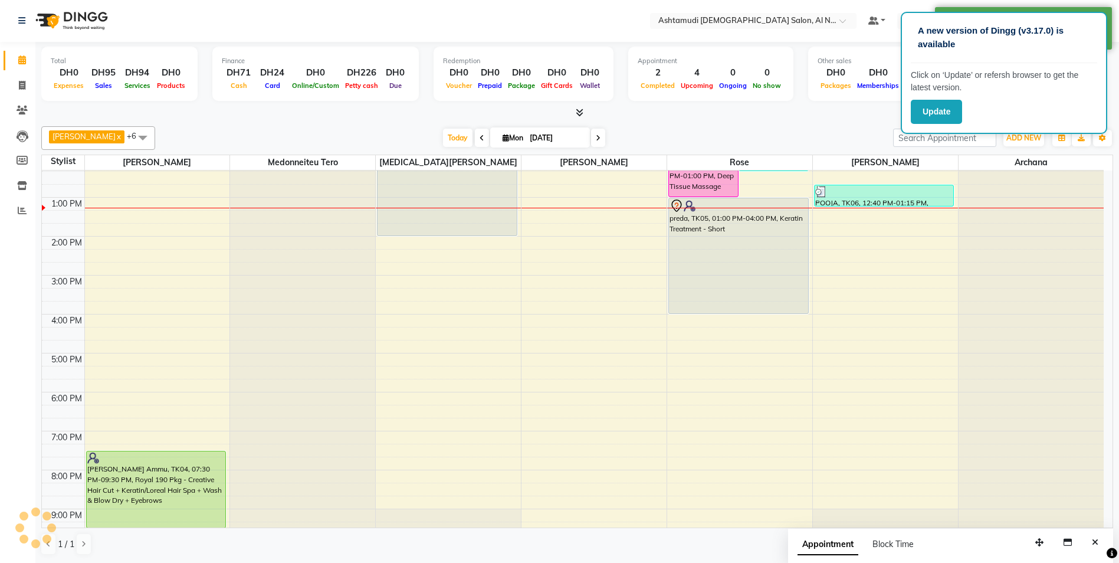
scroll to position [0, 0]
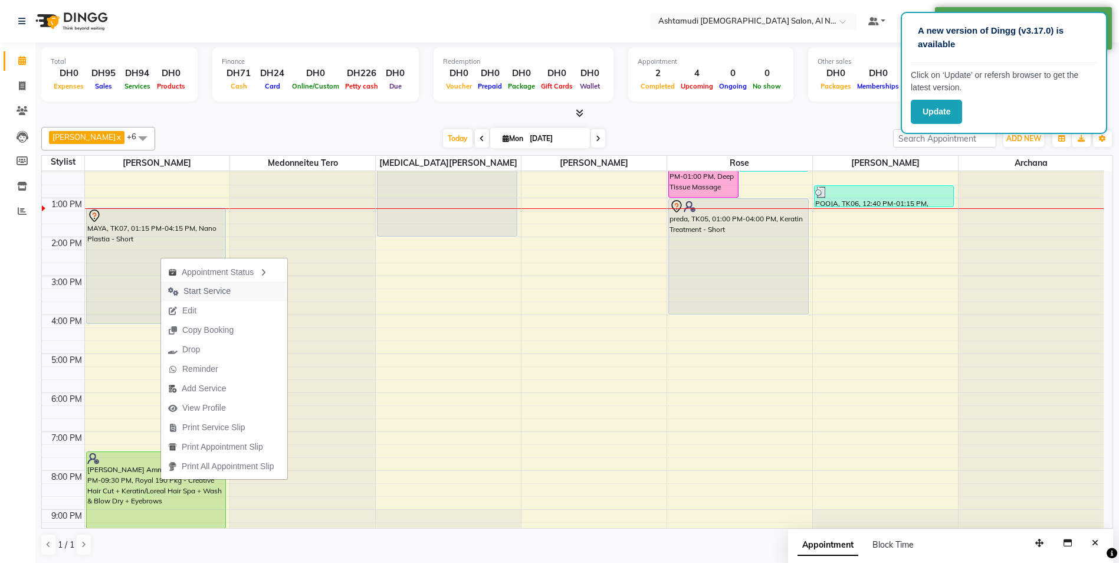
click at [208, 293] on span "Start Service" at bounding box center [206, 291] width 47 height 12
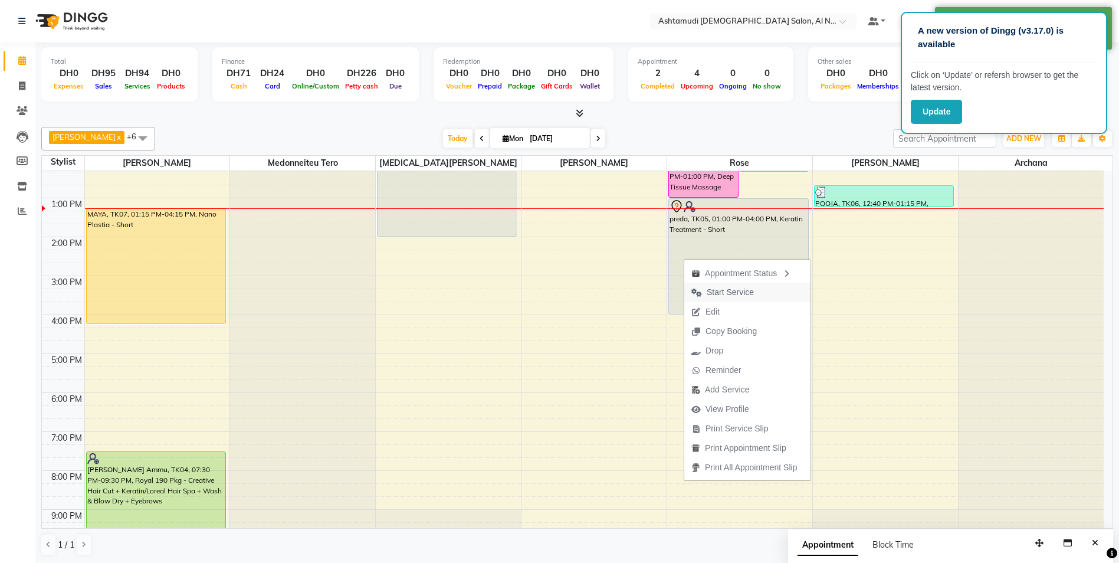
click at [737, 293] on span "Start Service" at bounding box center [730, 292] width 47 height 12
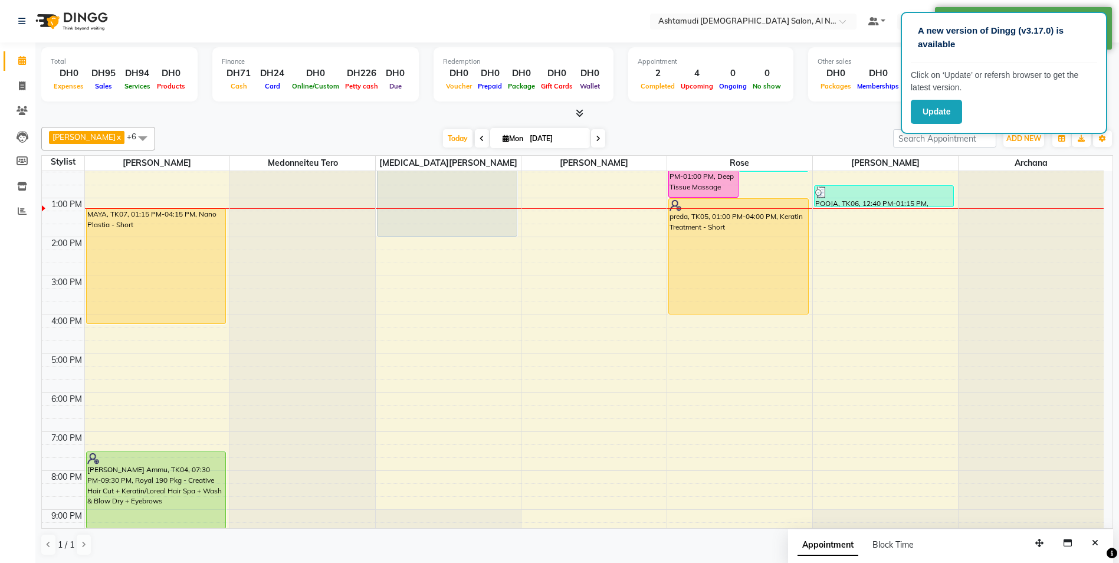
scroll to position [70, 0]
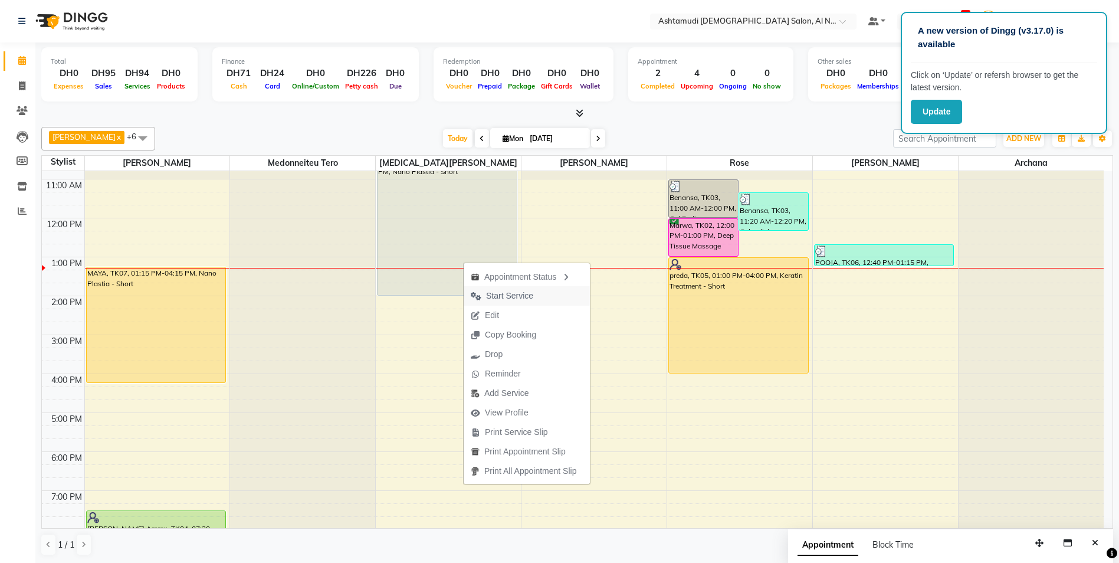
click at [506, 293] on span "Start Service" at bounding box center [509, 296] width 47 height 12
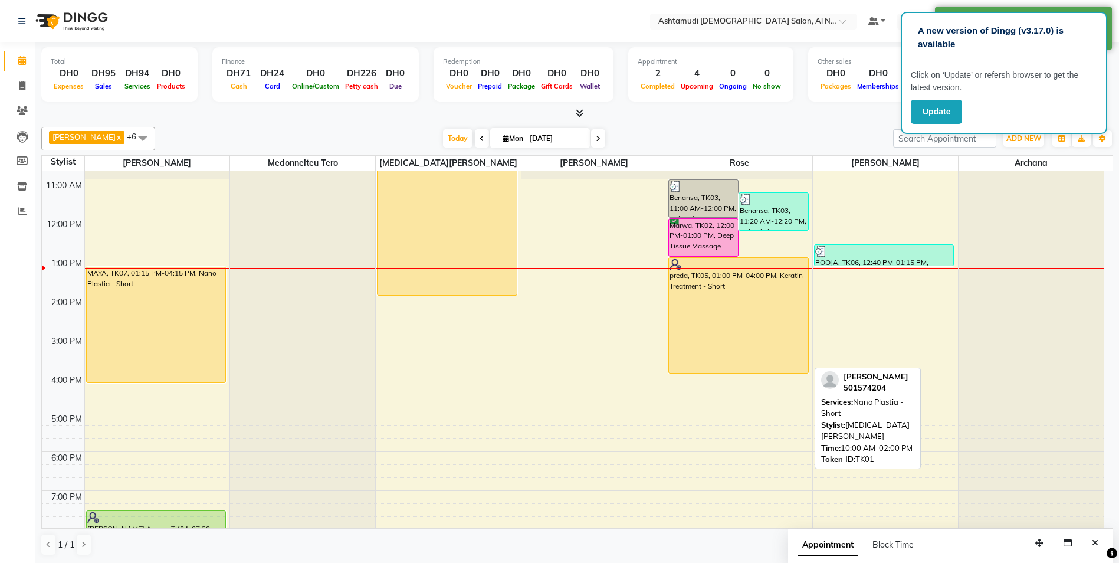
scroll to position [0, 0]
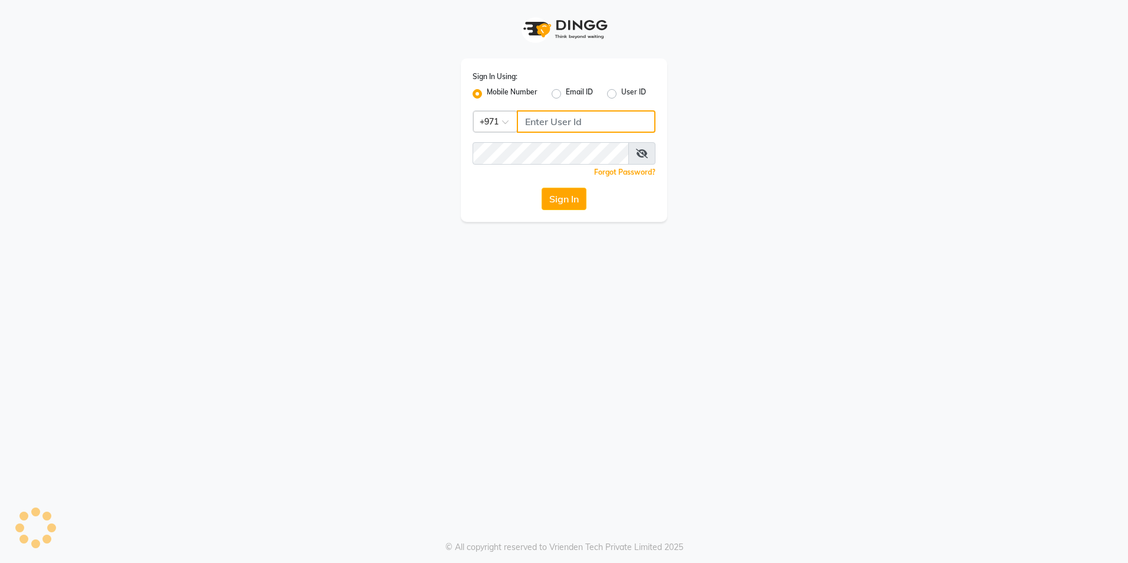
type input "527583087"
click at [536, 294] on div "Sign In Using: Mobile Number Email ID User ID Country Code × [PHONE_NUMBER] Rem…" at bounding box center [564, 281] width 1128 height 563
click at [465, 401] on div "Sign In Using: Mobile Number Email ID User ID Country Code × +971 527583087 Rem…" at bounding box center [564, 281] width 1128 height 563
